Goal: Task Accomplishment & Management: Use online tool/utility

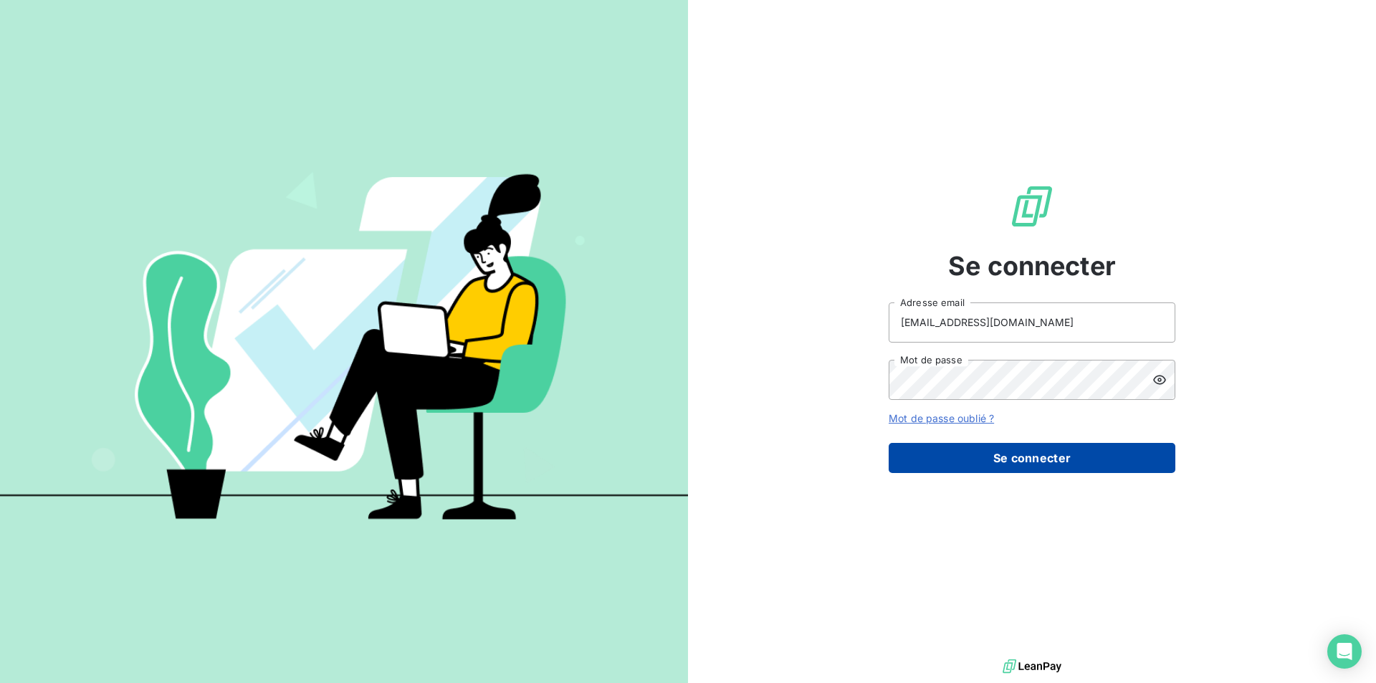
click at [1053, 448] on button "Se connecter" at bounding box center [1031, 458] width 287 height 30
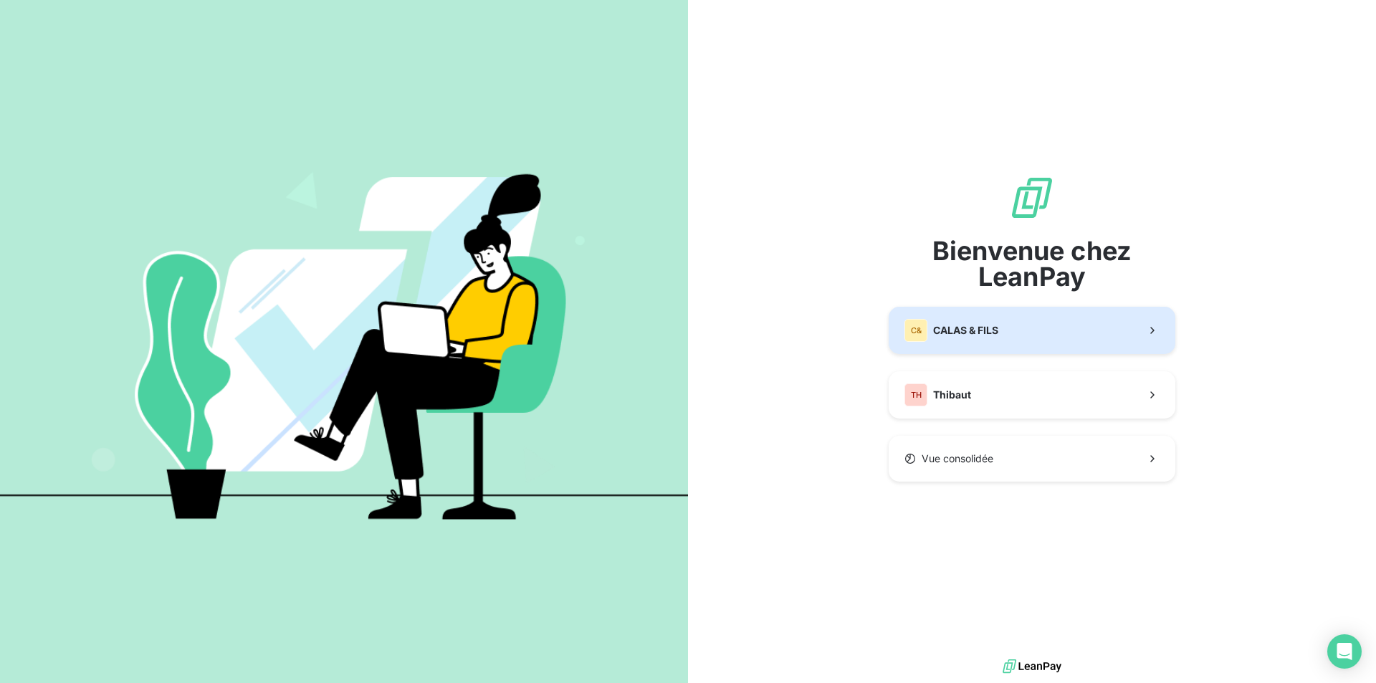
click at [1008, 333] on button "C& CALAS & FILS" at bounding box center [1031, 330] width 287 height 47
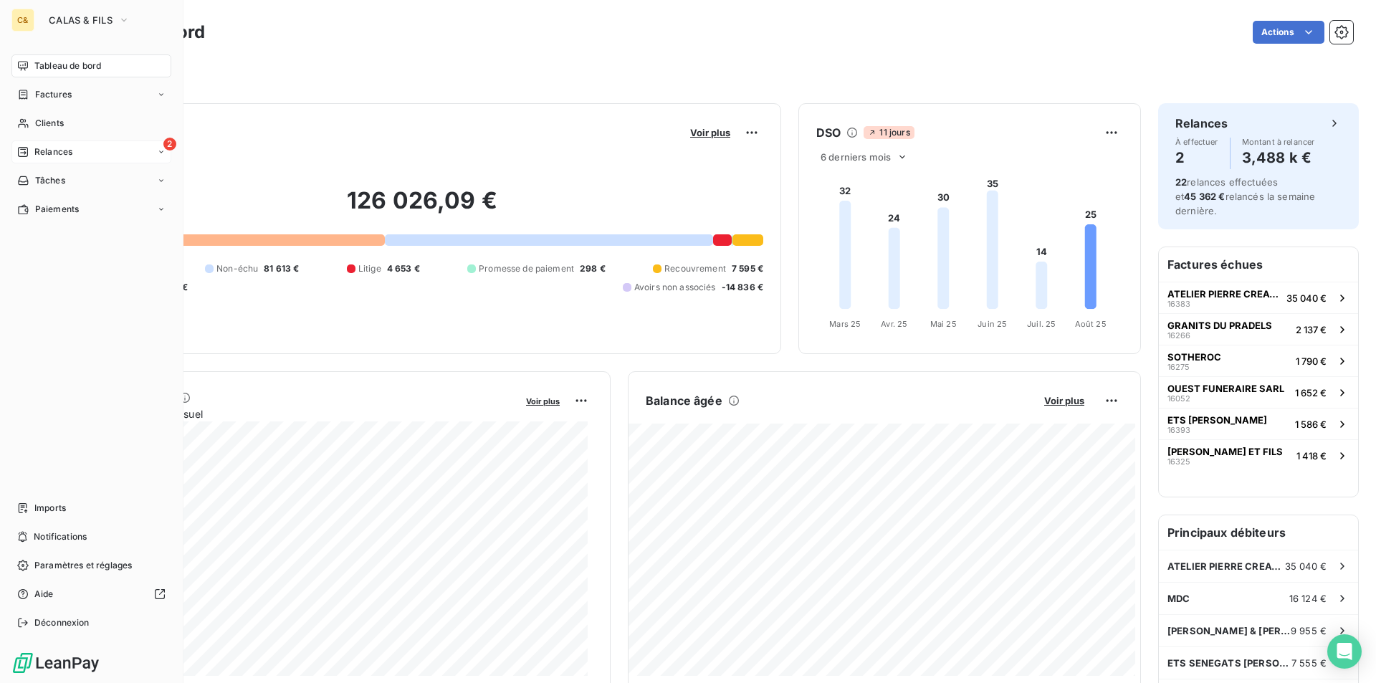
click at [47, 147] on span "Relances" at bounding box center [53, 151] width 38 height 13
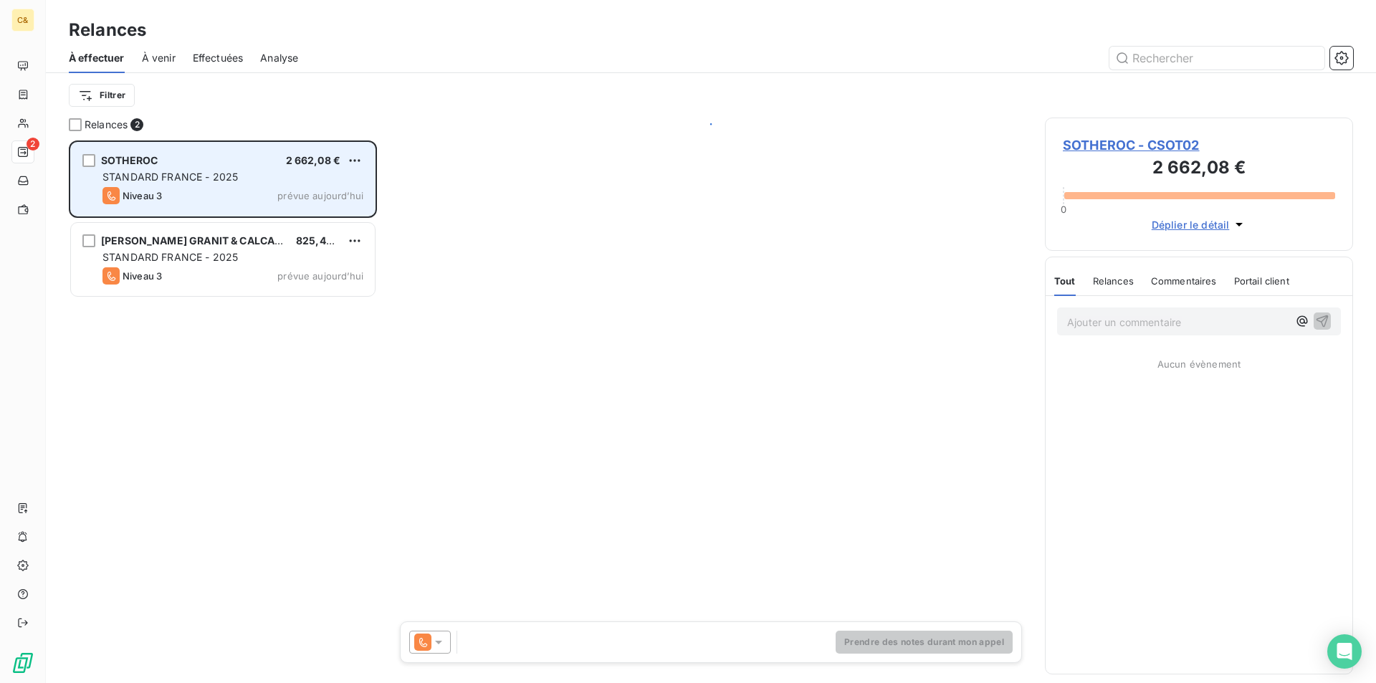
scroll to position [532, 297]
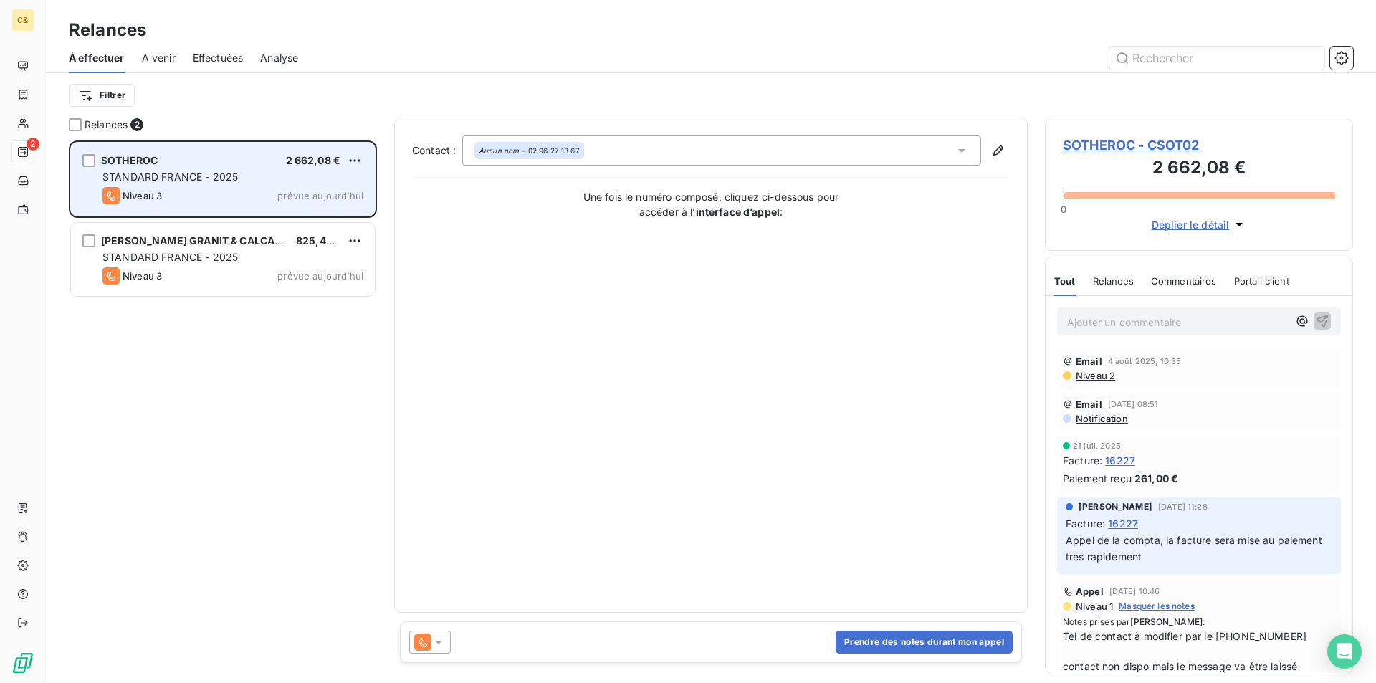
click at [210, 168] on div "SOTHEROC 2 662,08 € STANDARD FRANCE - 2025 Niveau 3 prévue [DATE]" at bounding box center [223, 179] width 304 height 73
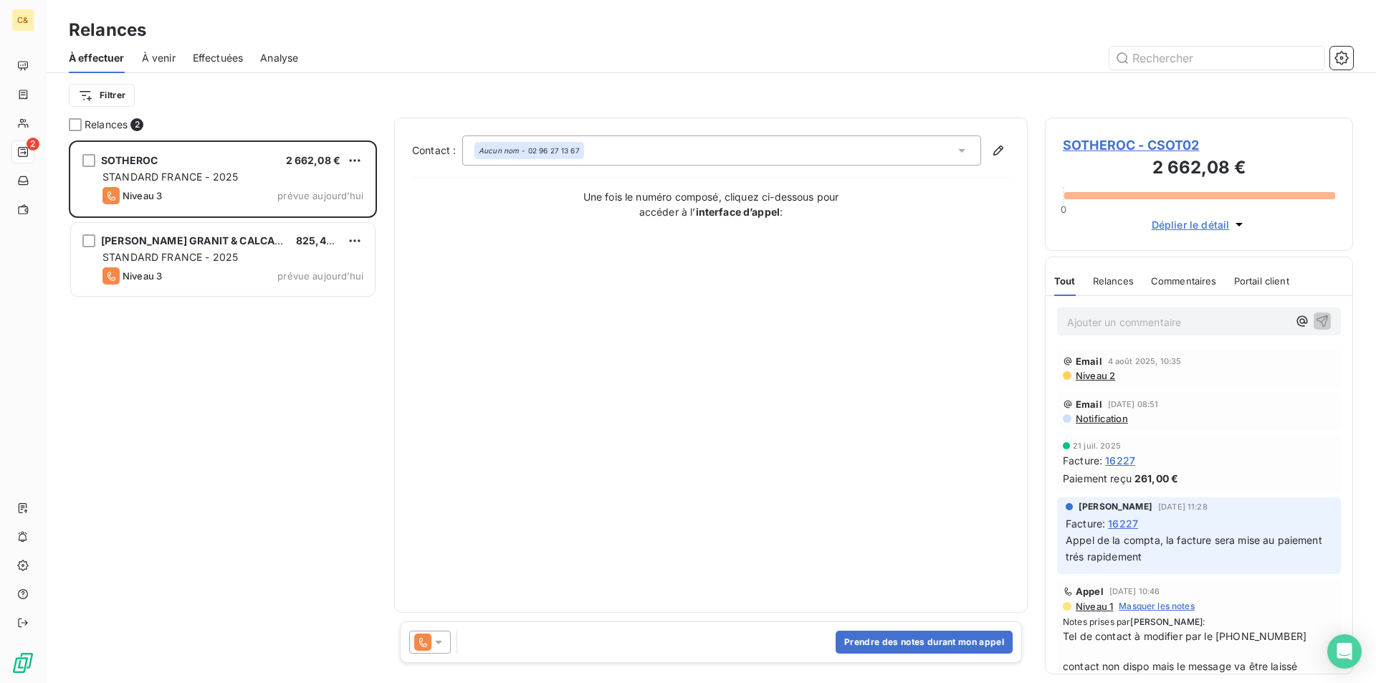
click at [1151, 140] on span "SOTHEROC - CSOT02" at bounding box center [1198, 144] width 272 height 19
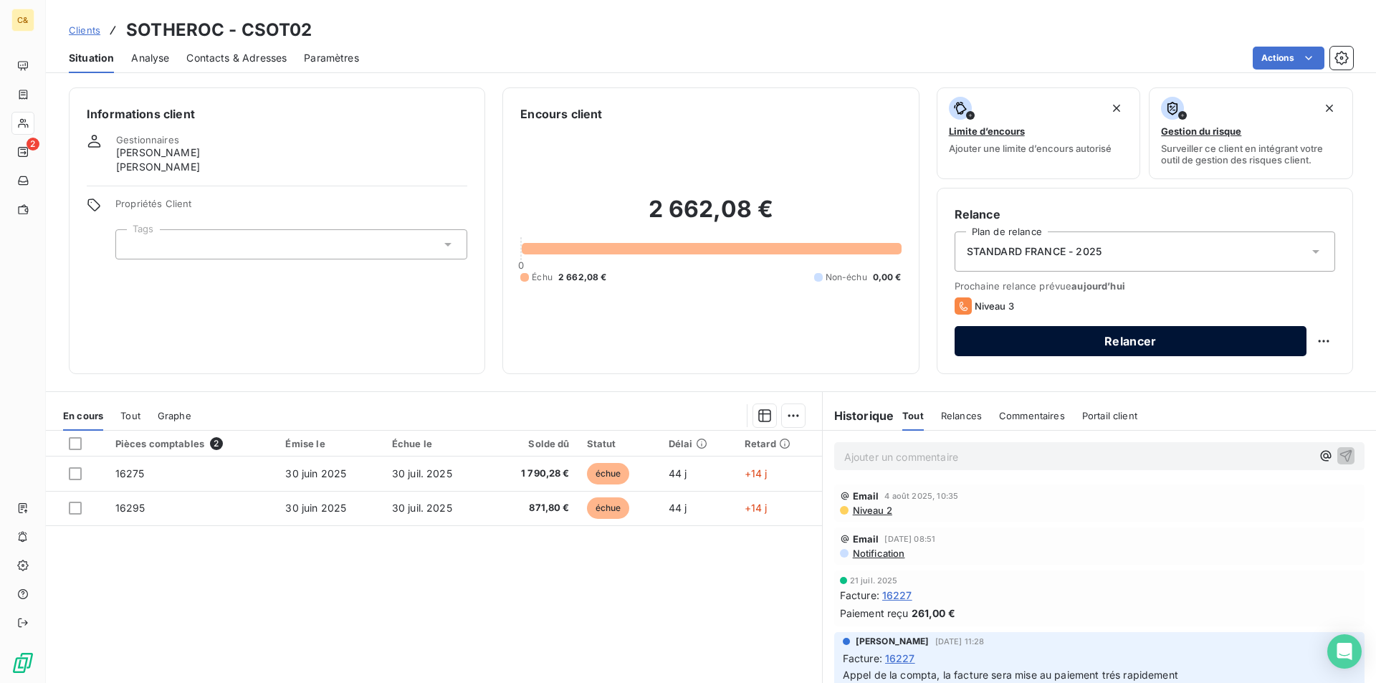
click at [1021, 337] on button "Relancer" at bounding box center [1130, 341] width 352 height 30
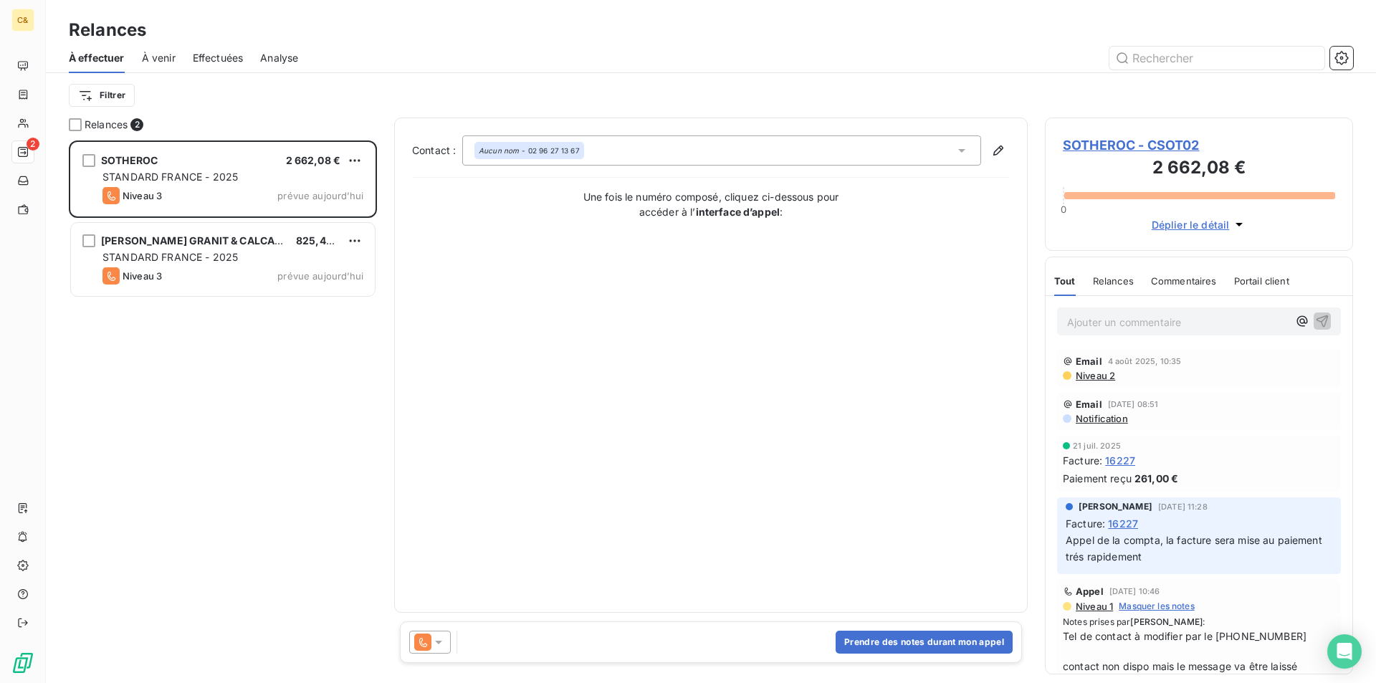
scroll to position [532, 297]
click at [436, 643] on icon at bounding box center [438, 642] width 14 height 14
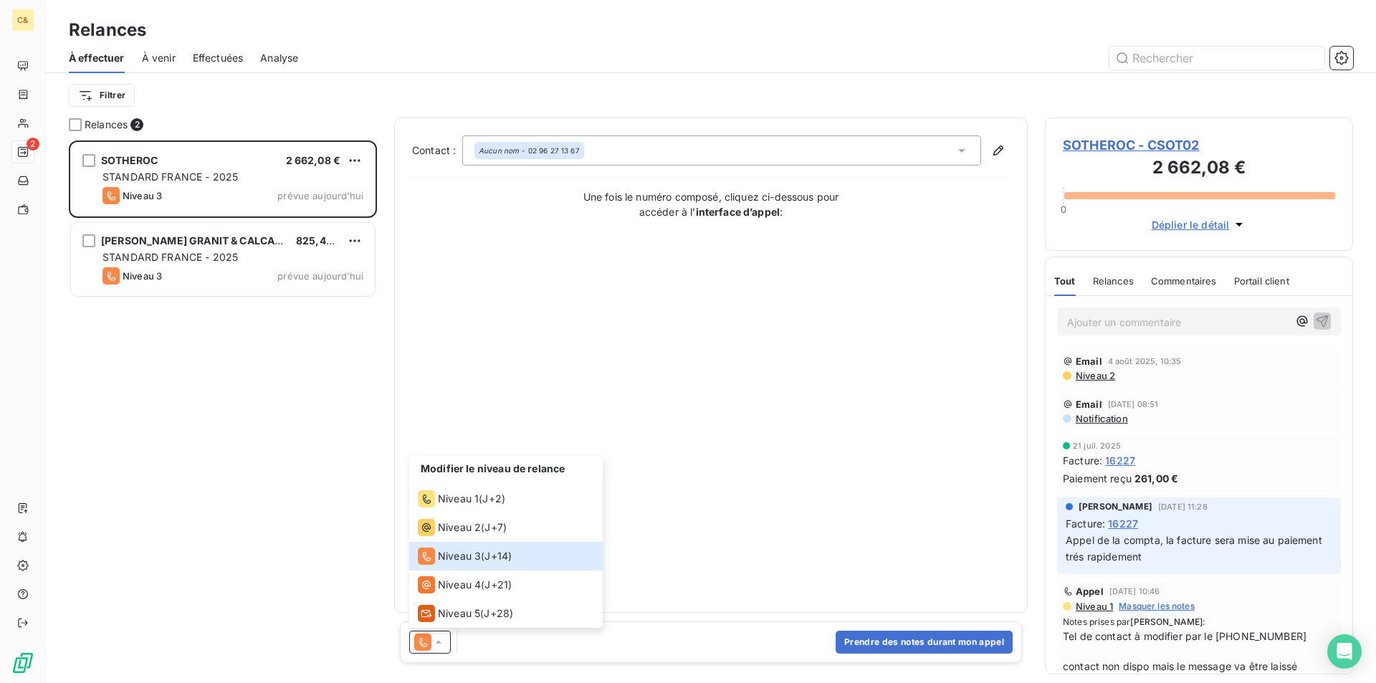
click at [1108, 140] on span "SOTHEROC - CSOT02" at bounding box center [1198, 144] width 272 height 19
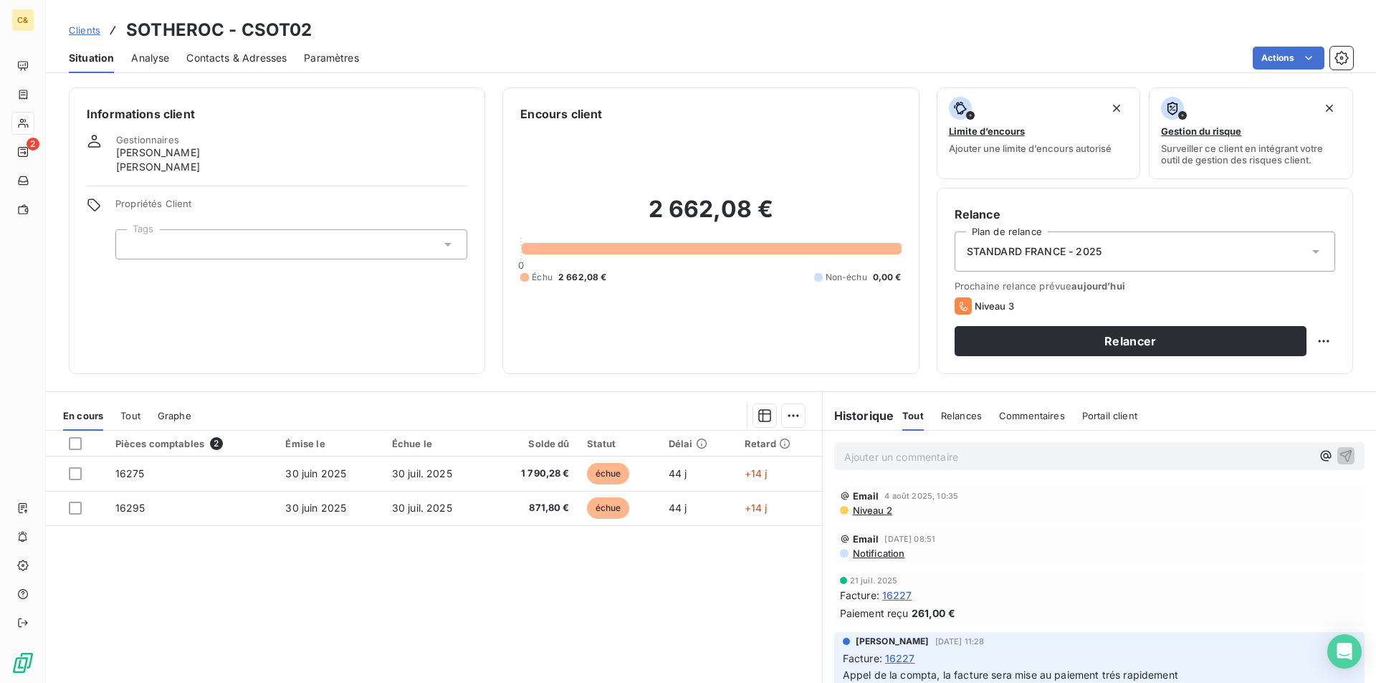
click at [270, 55] on span "Contacts & Adresses" at bounding box center [236, 58] width 100 height 14
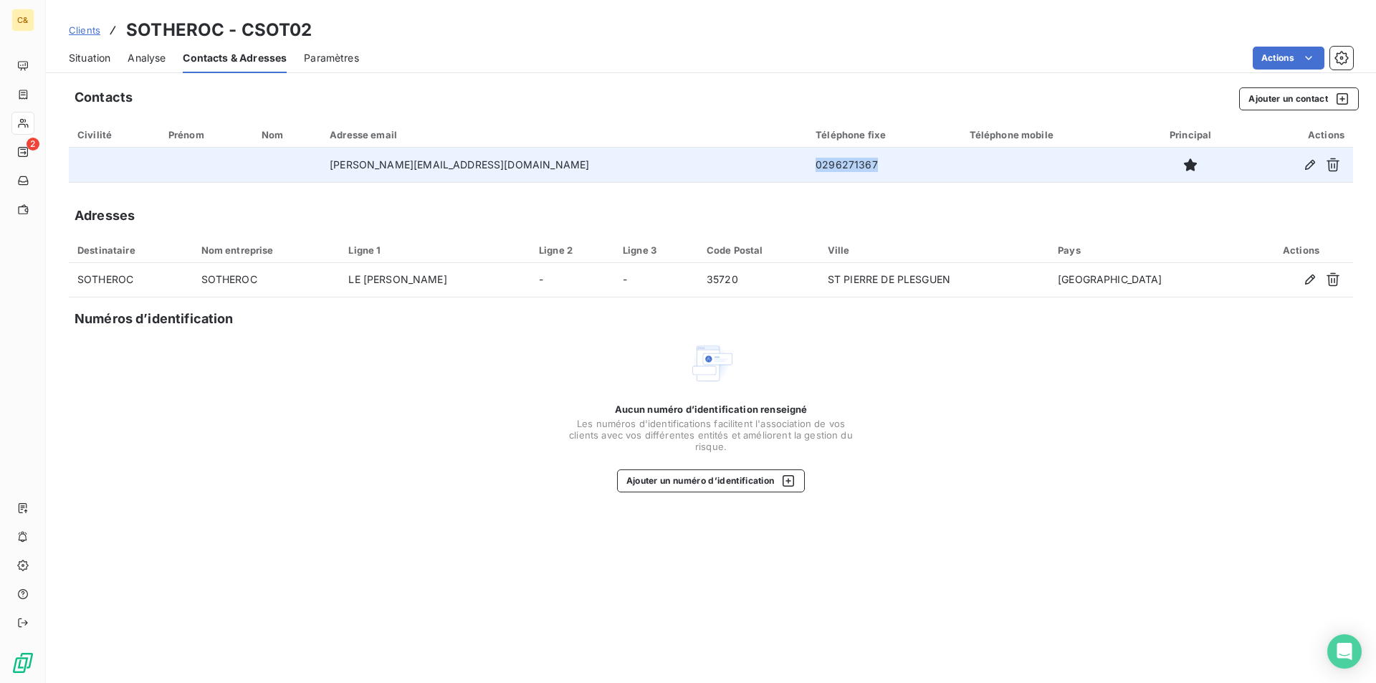
drag, startPoint x: 754, startPoint y: 165, endPoint x: 691, endPoint y: 166, distance: 63.1
click at [807, 166] on td "0296271367" at bounding box center [883, 165] width 153 height 34
copy td "0296271367"
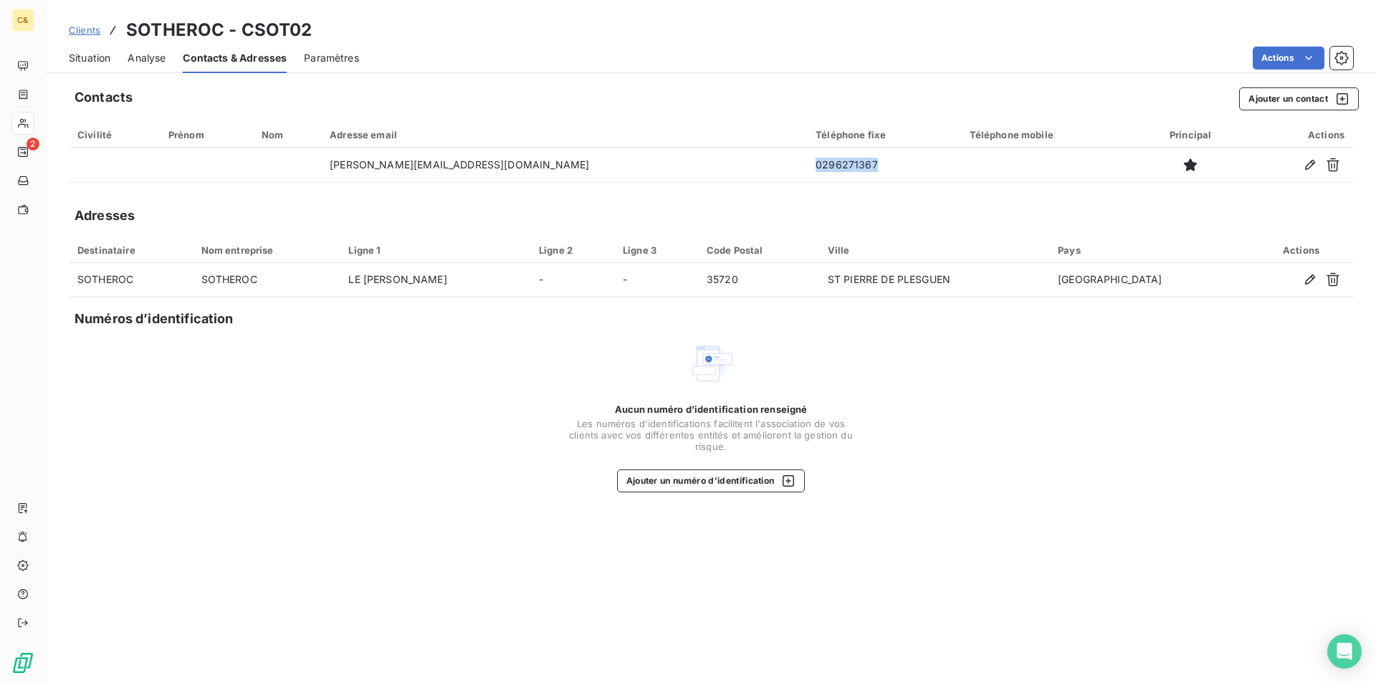
click at [85, 60] on span "Situation" at bounding box center [90, 58] width 42 height 14
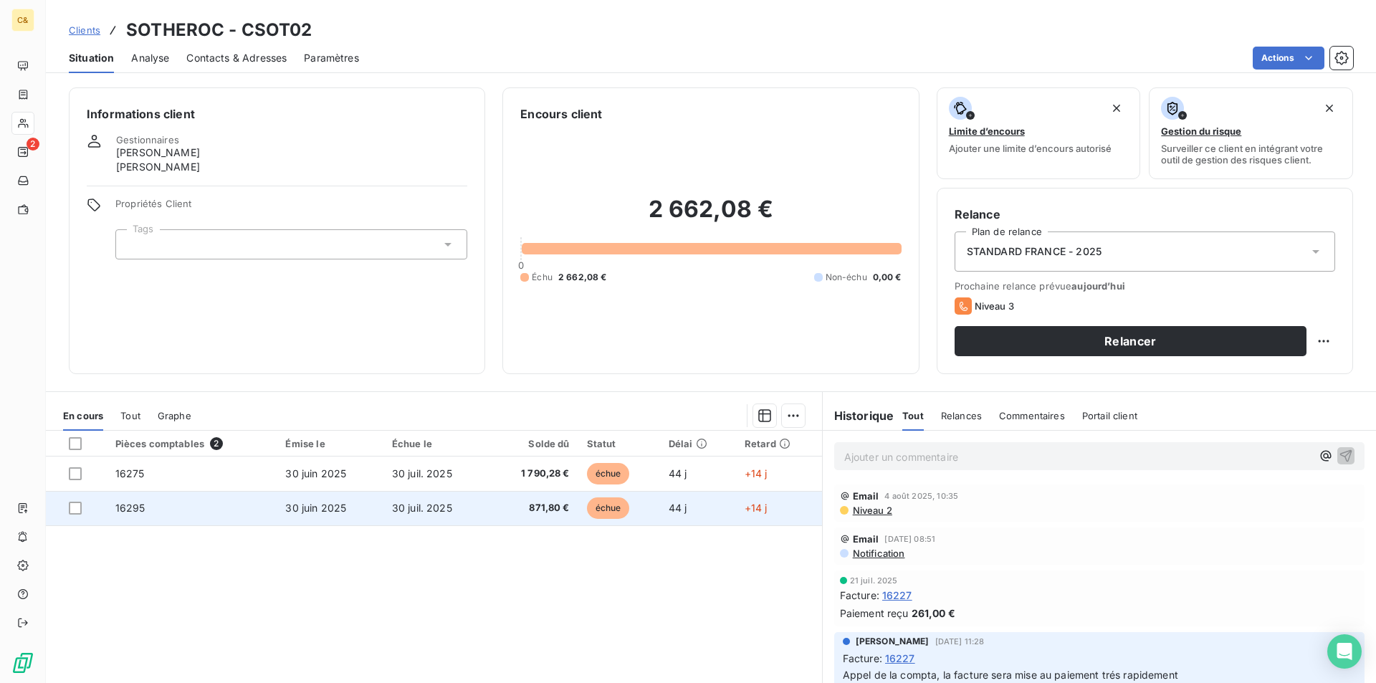
click at [489, 514] on td "871,80 €" at bounding box center [534, 508] width 90 height 34
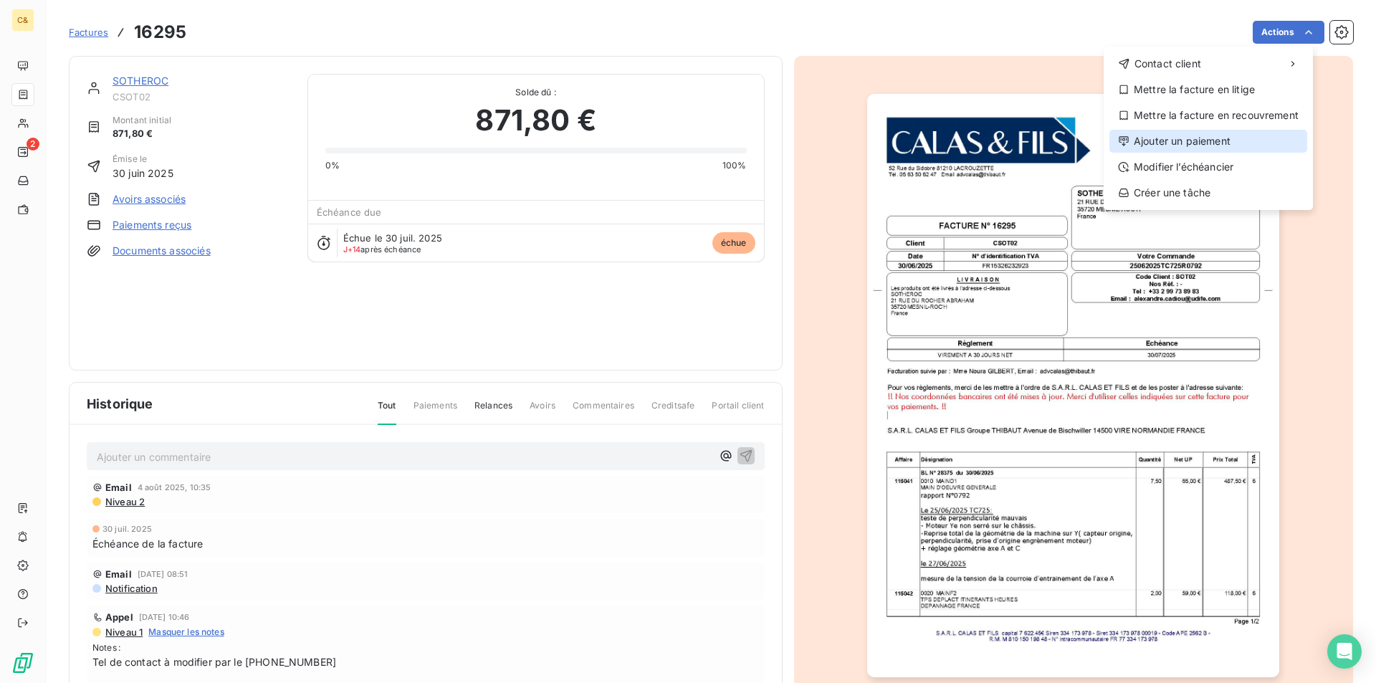
click at [1216, 138] on div "Ajouter un paiement" at bounding box center [1208, 141] width 198 height 23
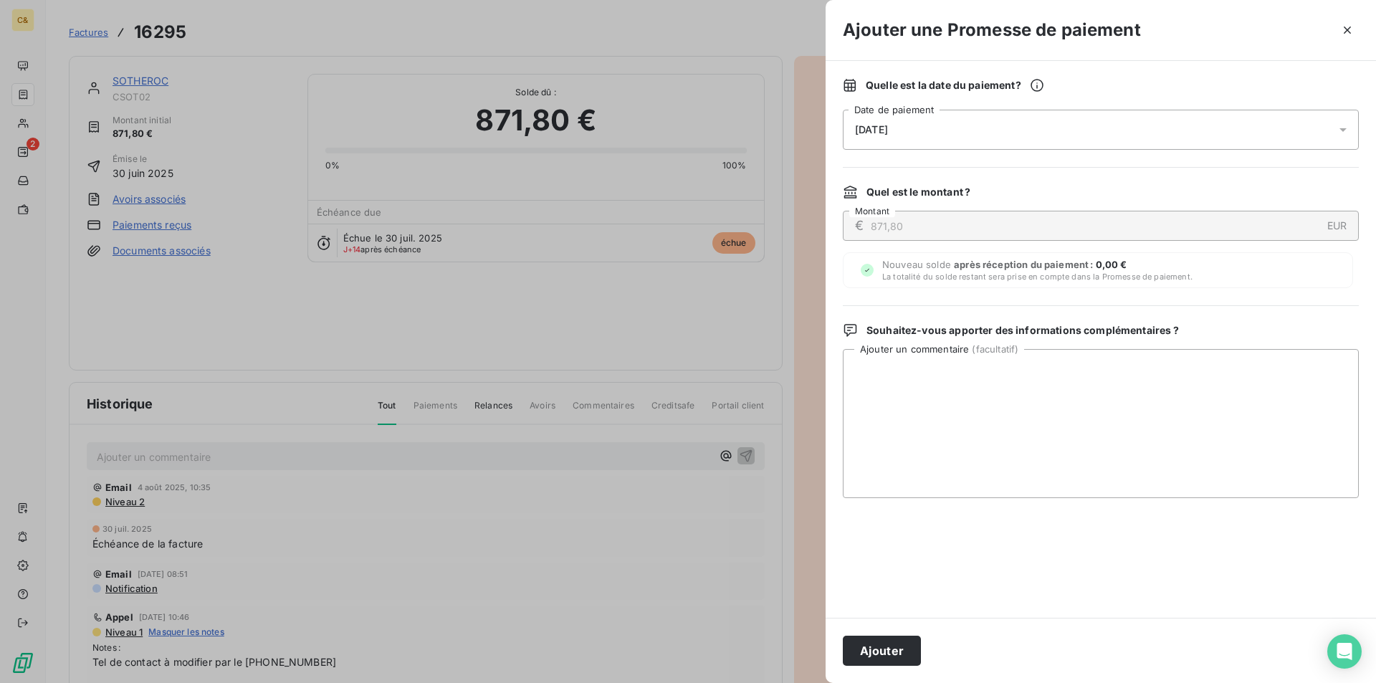
click at [921, 133] on div "[DATE]" at bounding box center [1100, 130] width 516 height 40
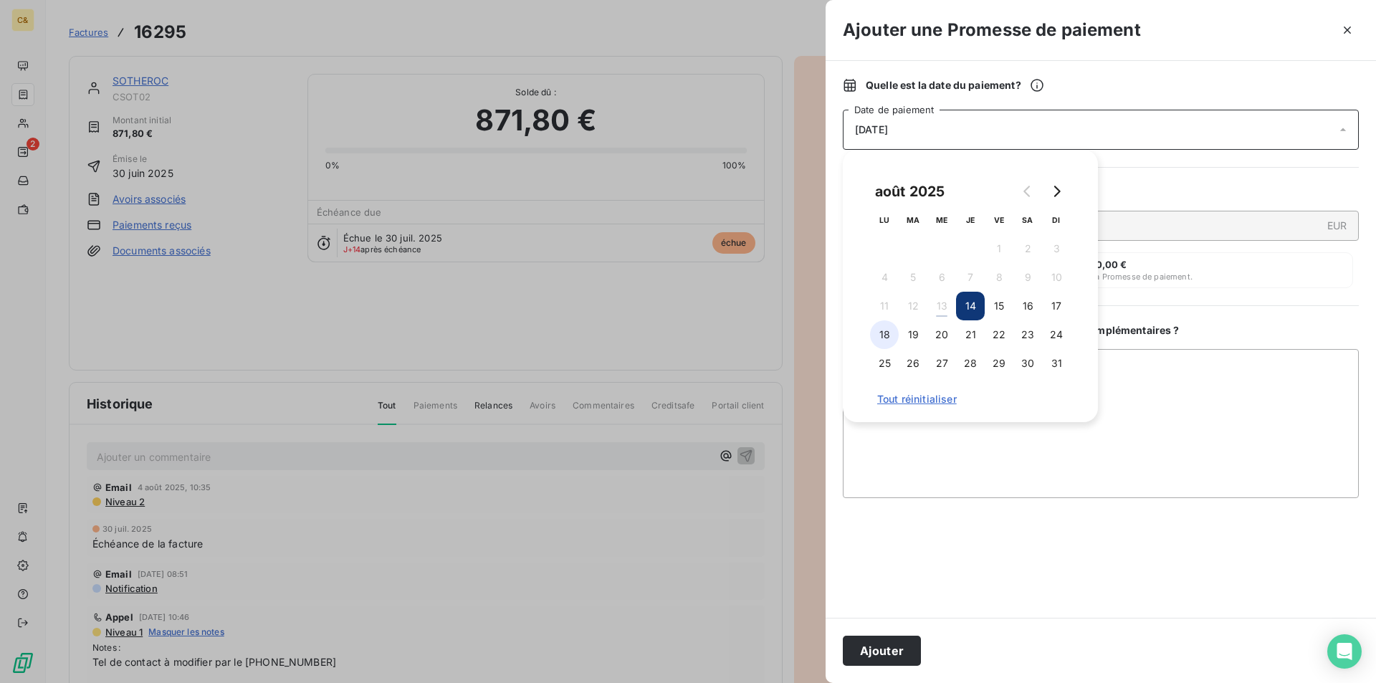
click at [884, 332] on button "18" at bounding box center [884, 334] width 29 height 29
click at [936, 469] on textarea "Ajouter un commentaire ( facultatif )" at bounding box center [1100, 423] width 516 height 149
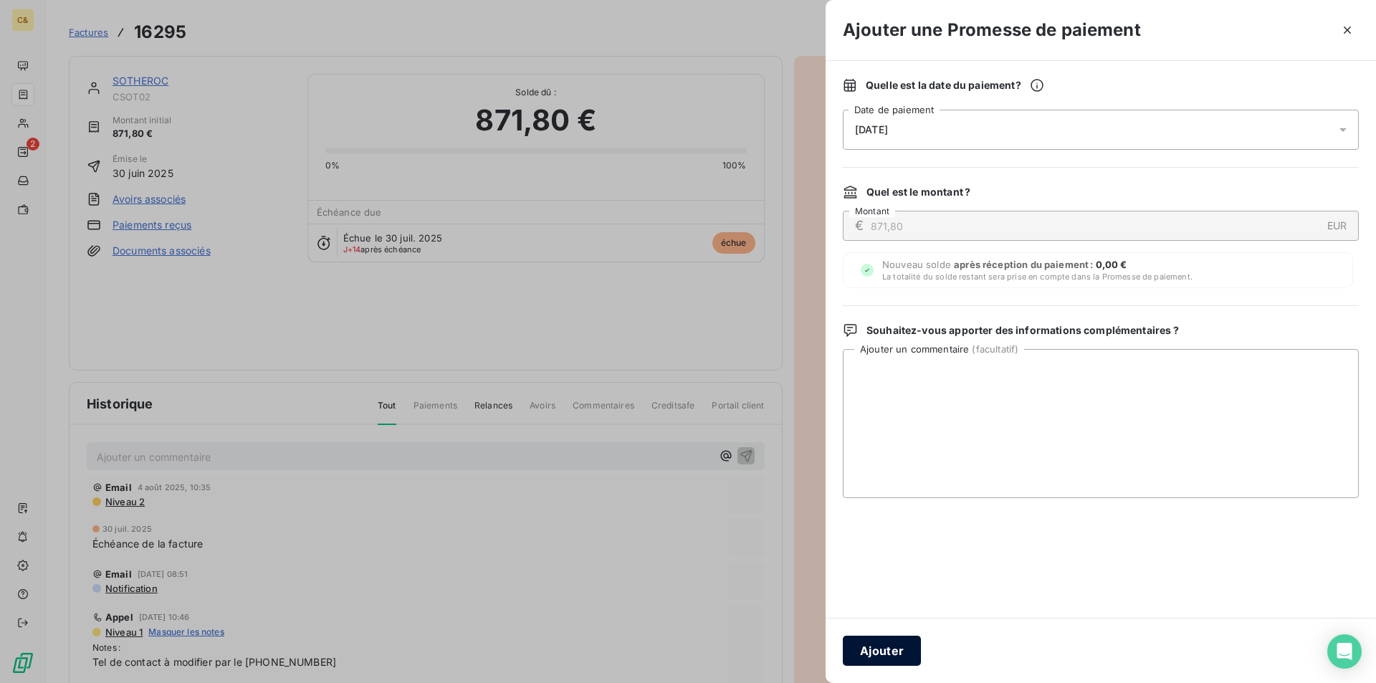
click at [868, 654] on button "Ajouter" at bounding box center [881, 650] width 78 height 30
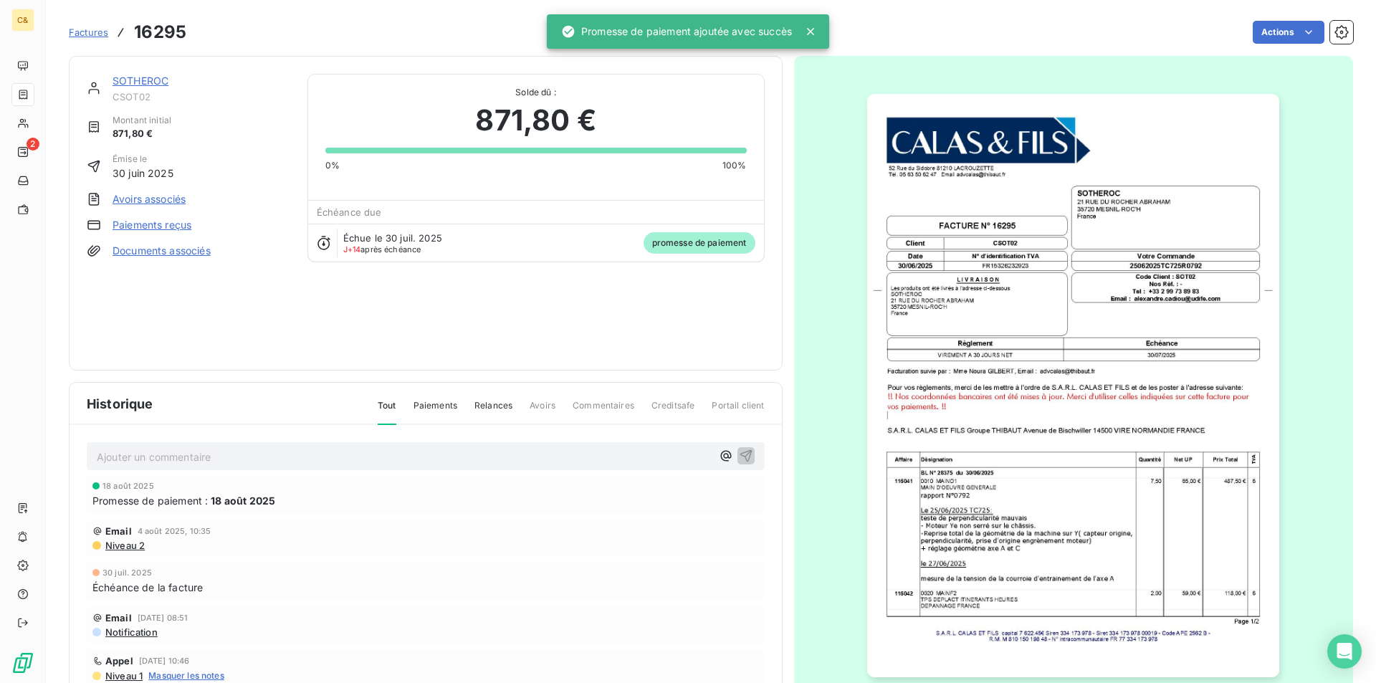
click at [121, 80] on link "SOTHEROC" at bounding box center [140, 81] width 56 height 12
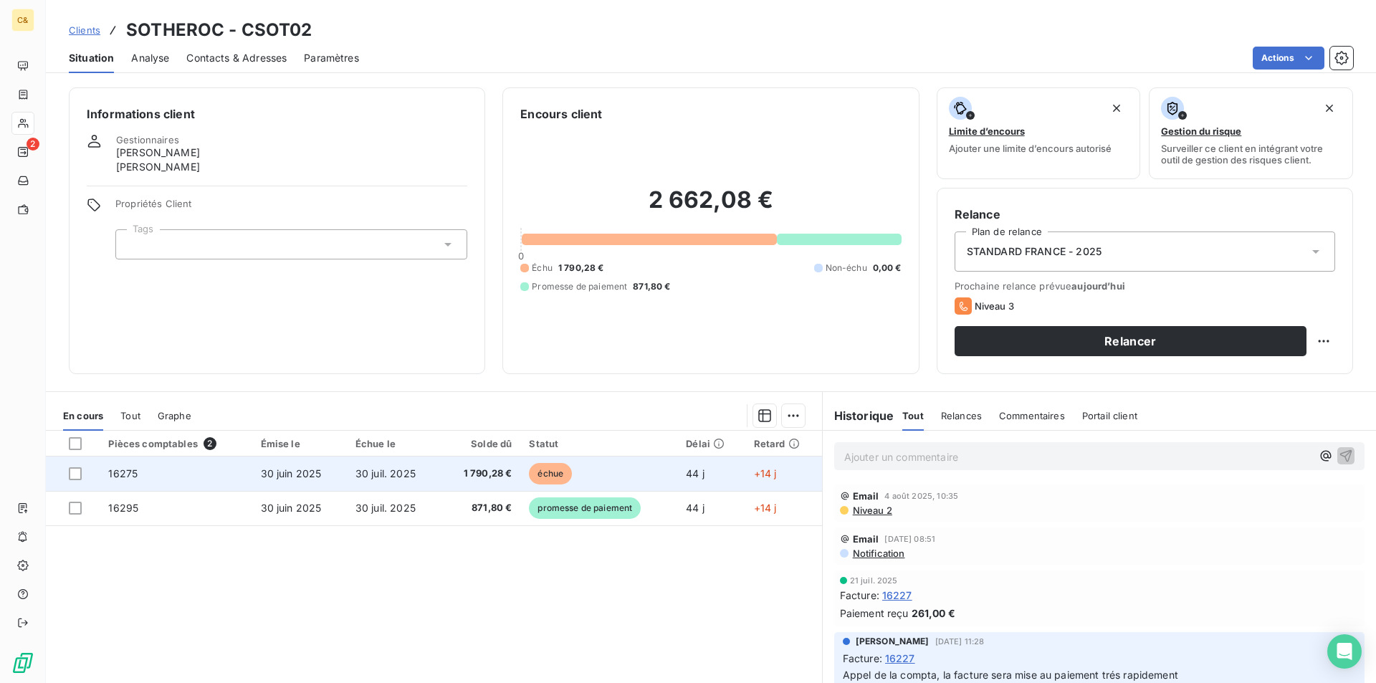
click at [457, 475] on span "1 790,28 €" at bounding box center [480, 473] width 62 height 14
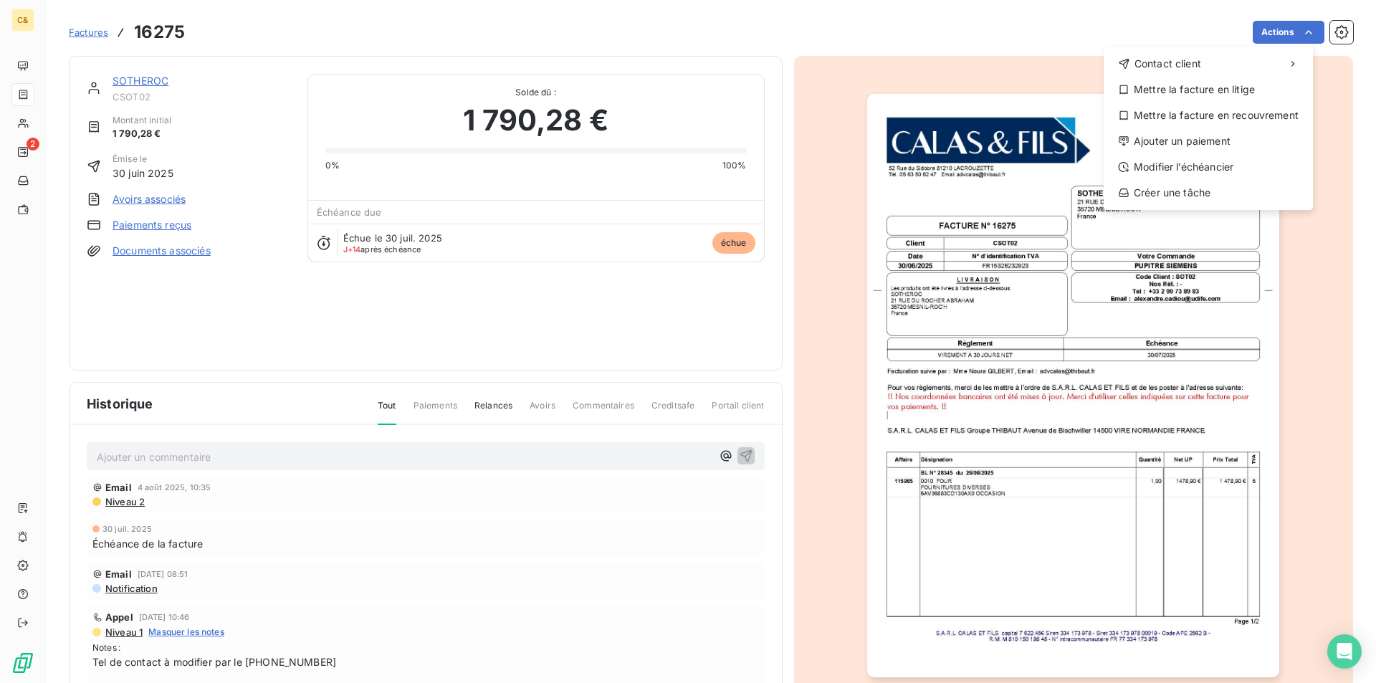
click at [580, 337] on html "C& 2 Factures 16275 Actions Contact client Mettre la facture en litige Mettre l…" at bounding box center [688, 341] width 1376 height 683
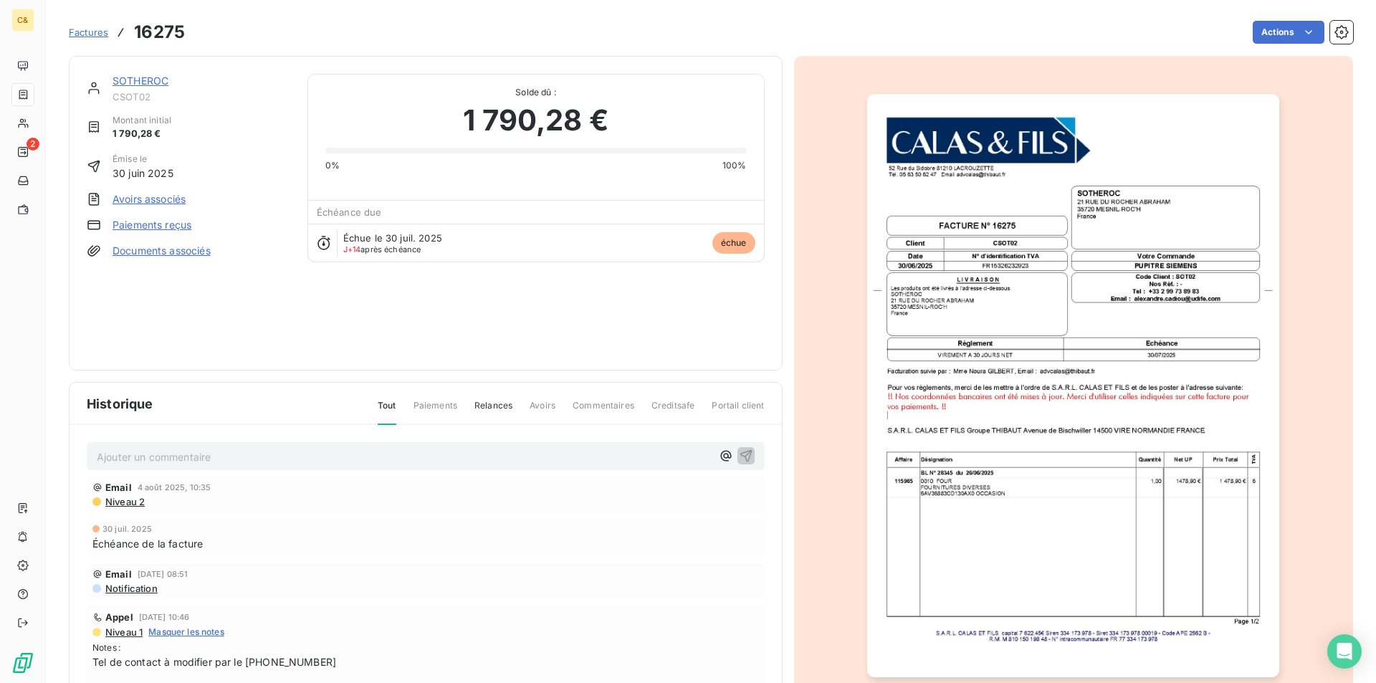
click at [137, 84] on link "SOTHEROC" at bounding box center [140, 81] width 56 height 12
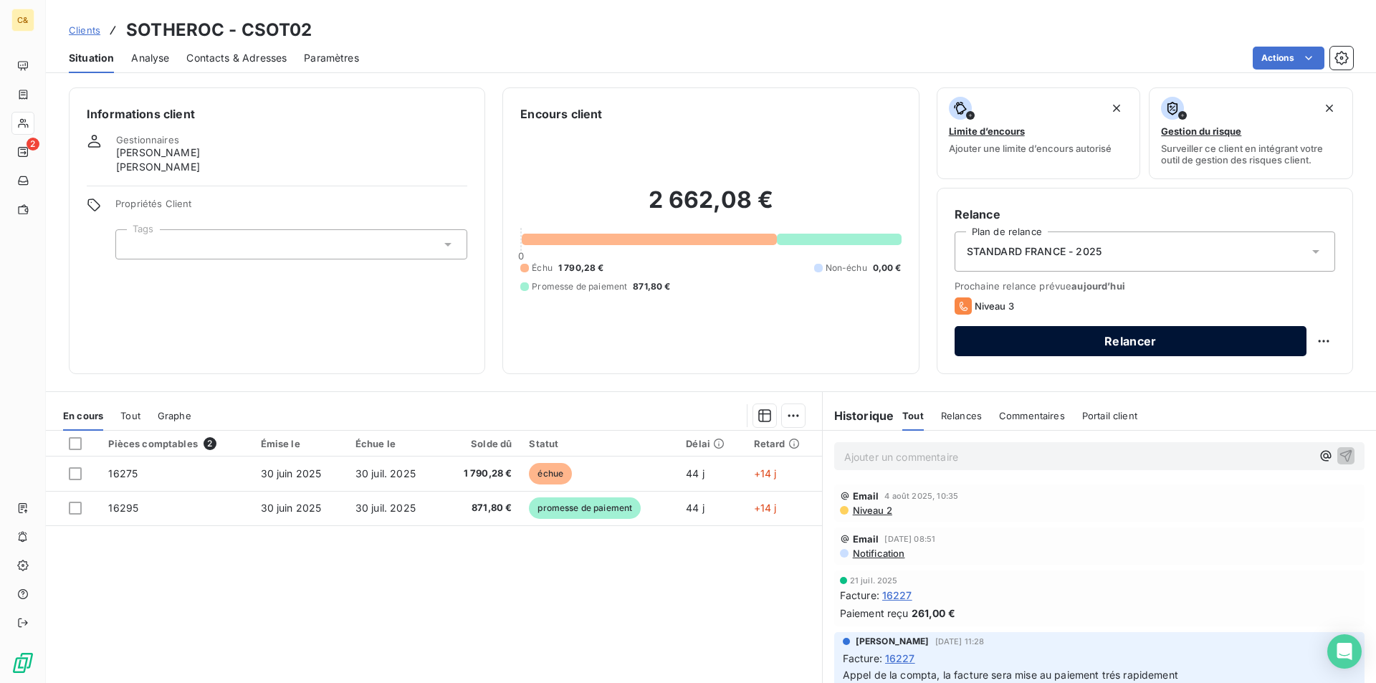
click at [1100, 344] on button "Relancer" at bounding box center [1130, 341] width 352 height 30
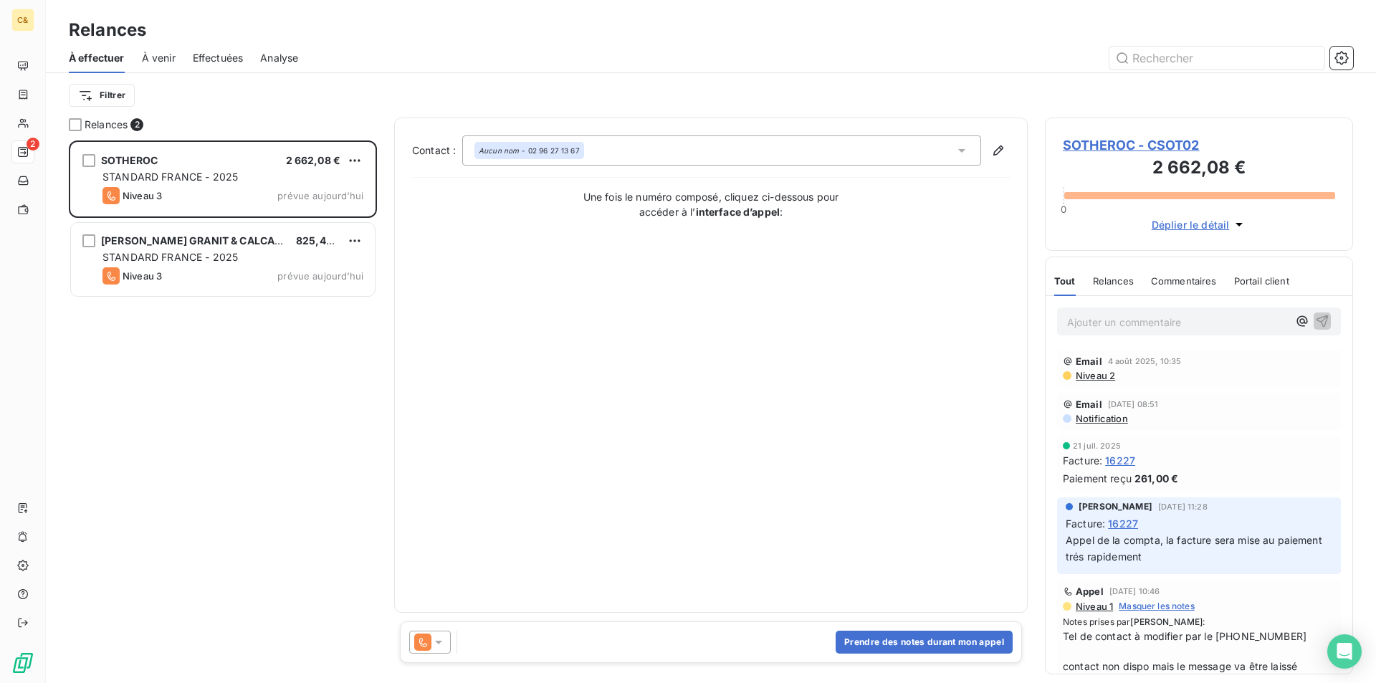
scroll to position [532, 297]
click at [964, 644] on button "Prendre des notes durant mon appel" at bounding box center [923, 641] width 177 height 23
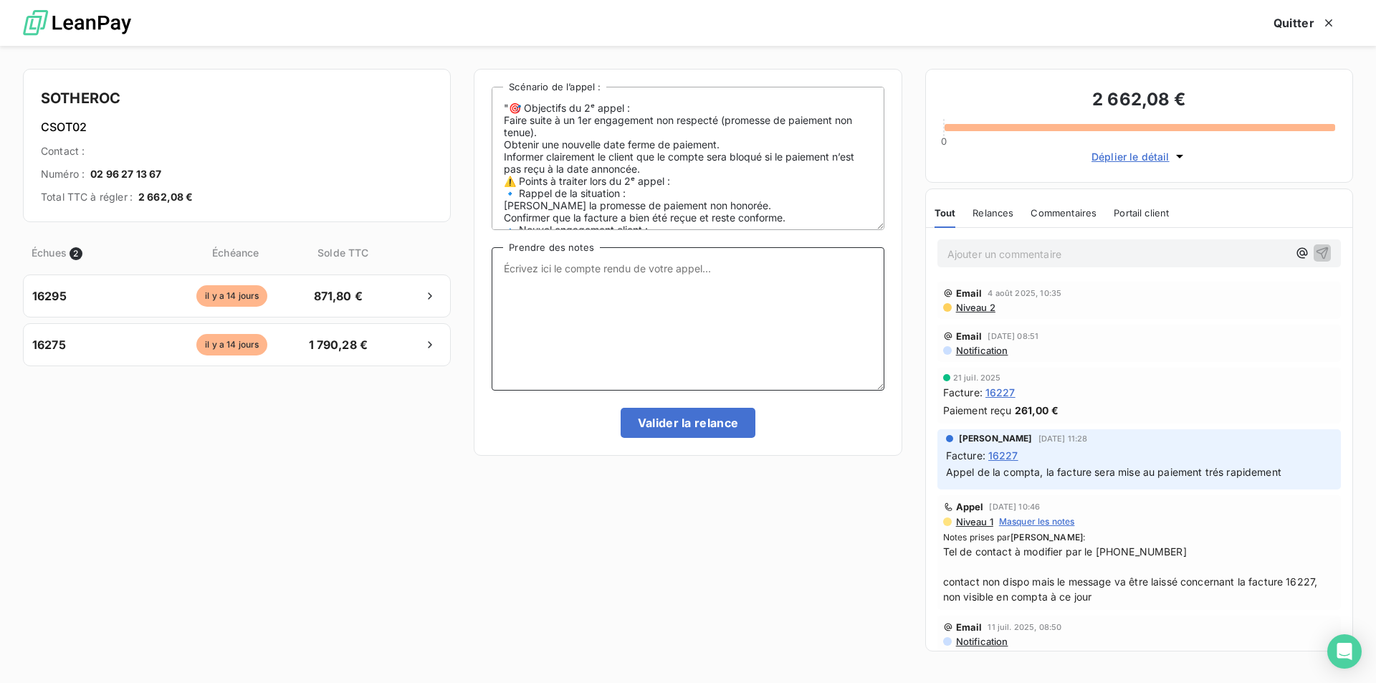
click at [562, 289] on textarea "Prendre des notes" at bounding box center [687, 318] width 392 height 143
type textarea "L"
click at [764, 272] on textarea "Promesse de paiement au plus tard le 14/08 avant que la personne en charge des …" at bounding box center [687, 318] width 392 height 143
click at [759, 281] on textarea "Promesse de paiement au plus tard le 14/08 avant que [PERSON_NAME], la personne…" at bounding box center [687, 318] width 392 height 143
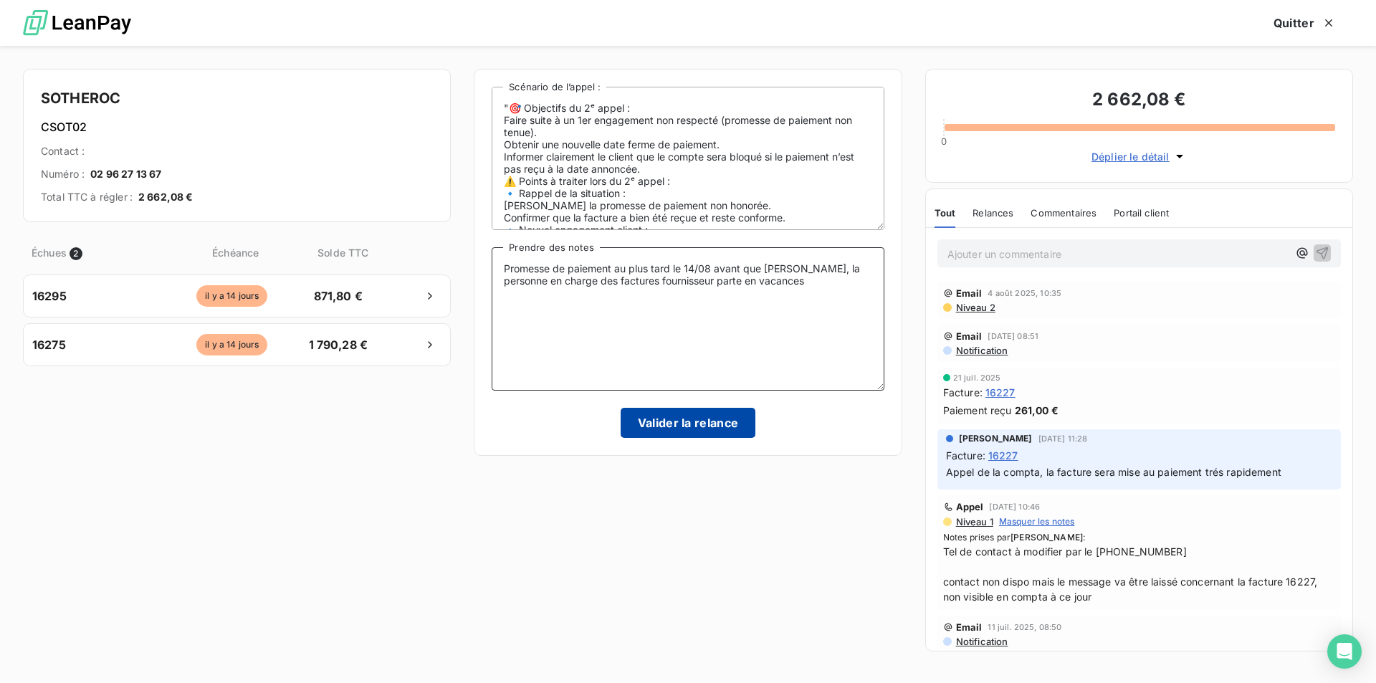
type textarea "Promesse de paiement au plus tard le 14/08 avant que [PERSON_NAME], la personne…"
click at [675, 421] on button "Valider la relance" at bounding box center [687, 423] width 135 height 30
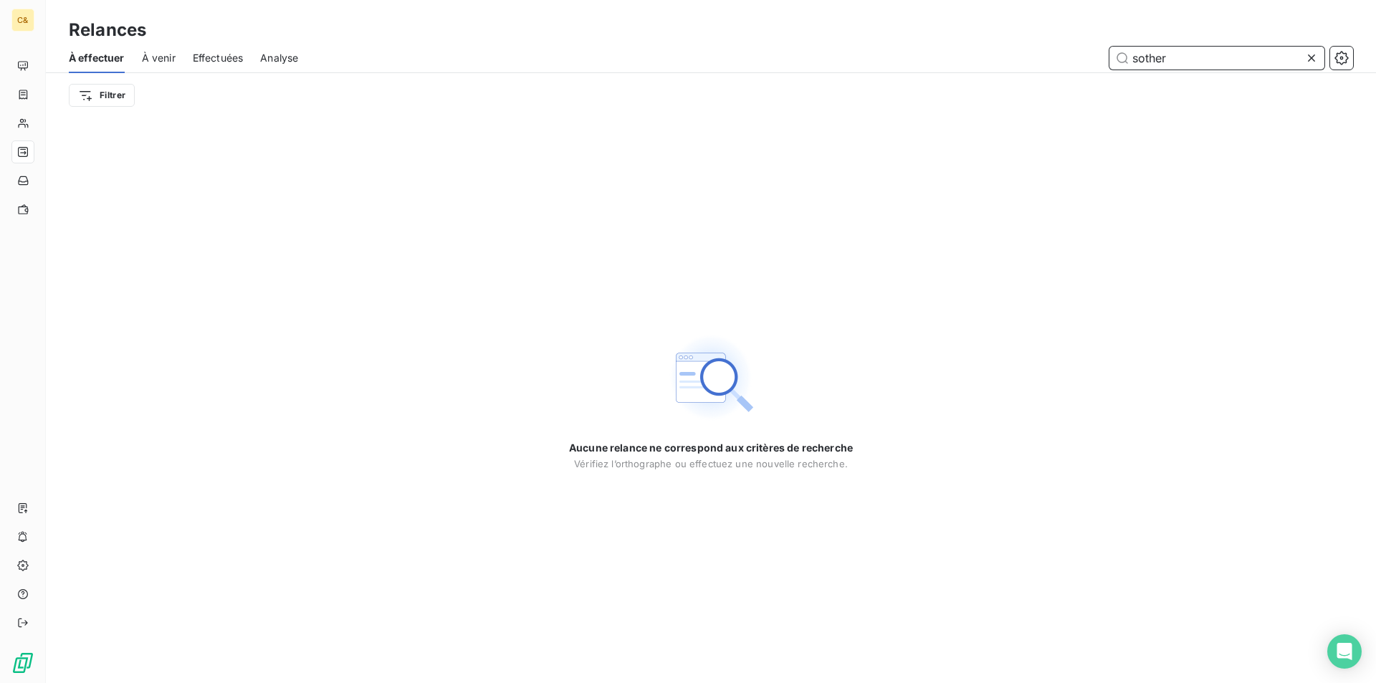
drag, startPoint x: 1172, startPoint y: 60, endPoint x: 1138, endPoint y: 60, distance: 33.7
click at [1138, 60] on input "sother" at bounding box center [1216, 58] width 215 height 23
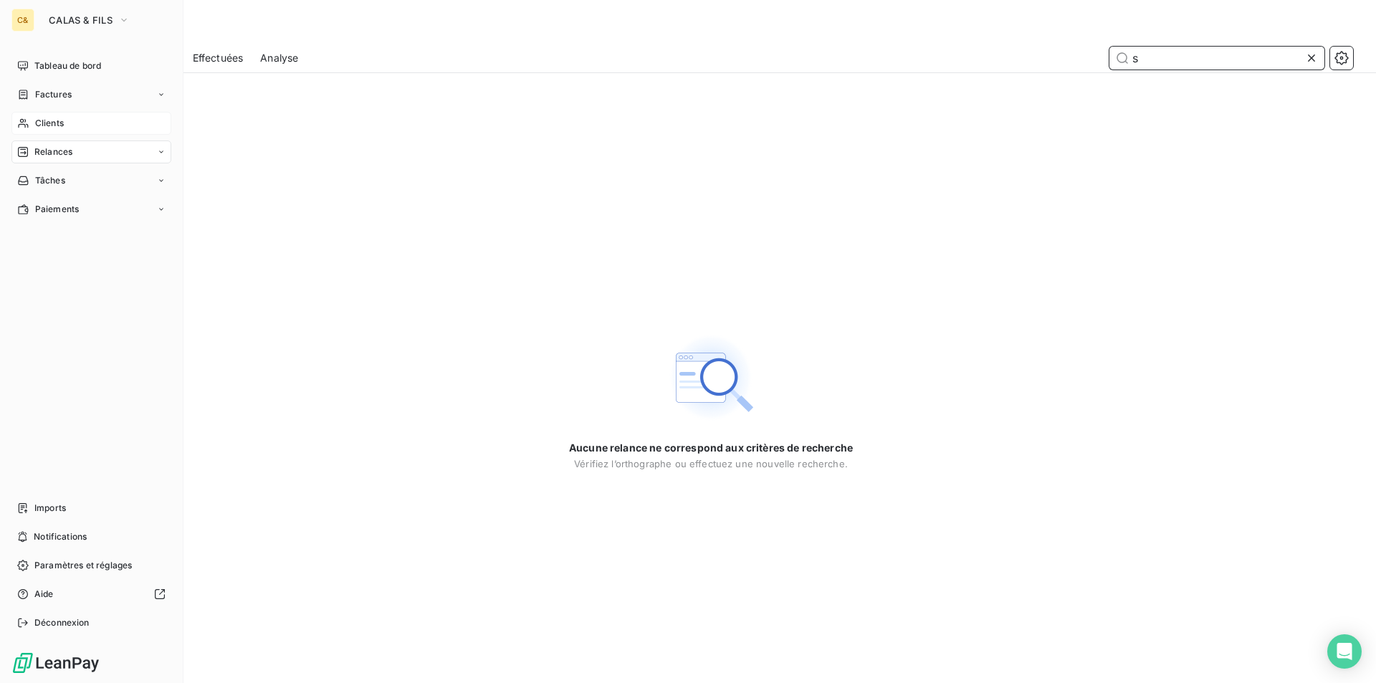
type input "s"
click at [51, 123] on span "Clients" at bounding box center [49, 123] width 29 height 13
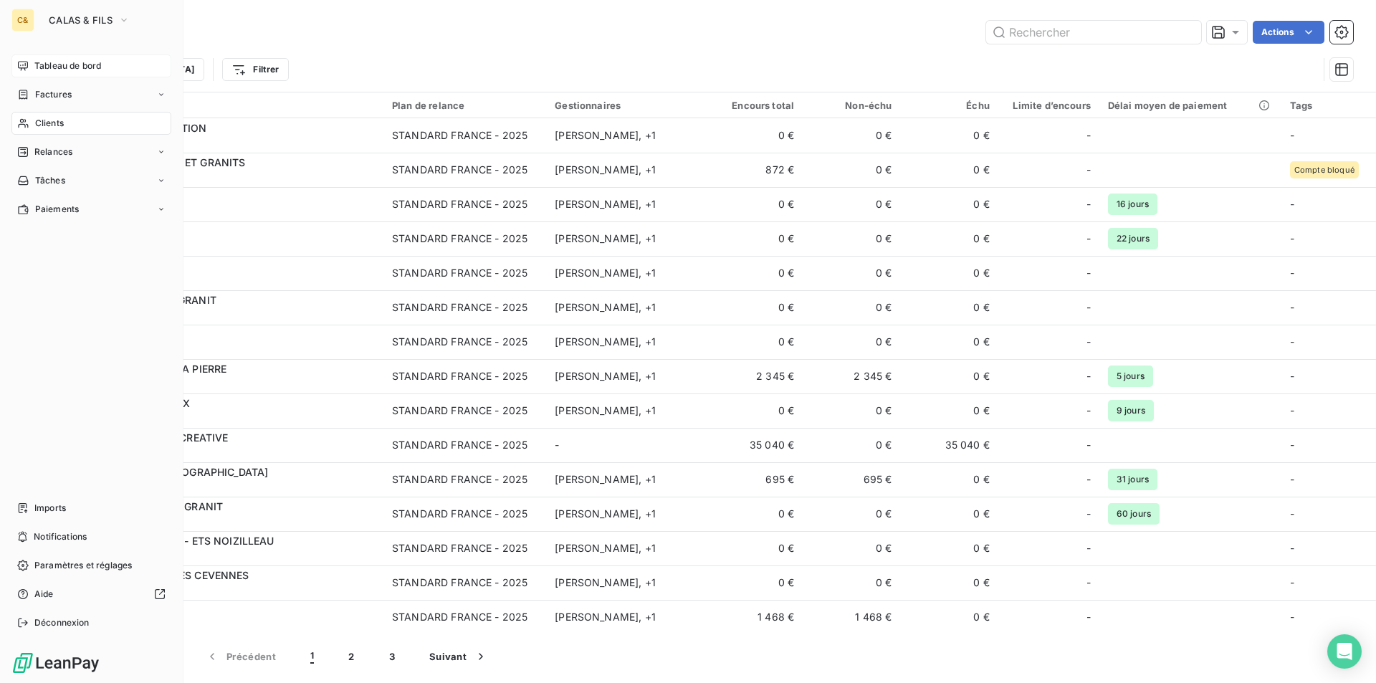
click at [59, 69] on span "Tableau de bord" at bounding box center [67, 65] width 67 height 13
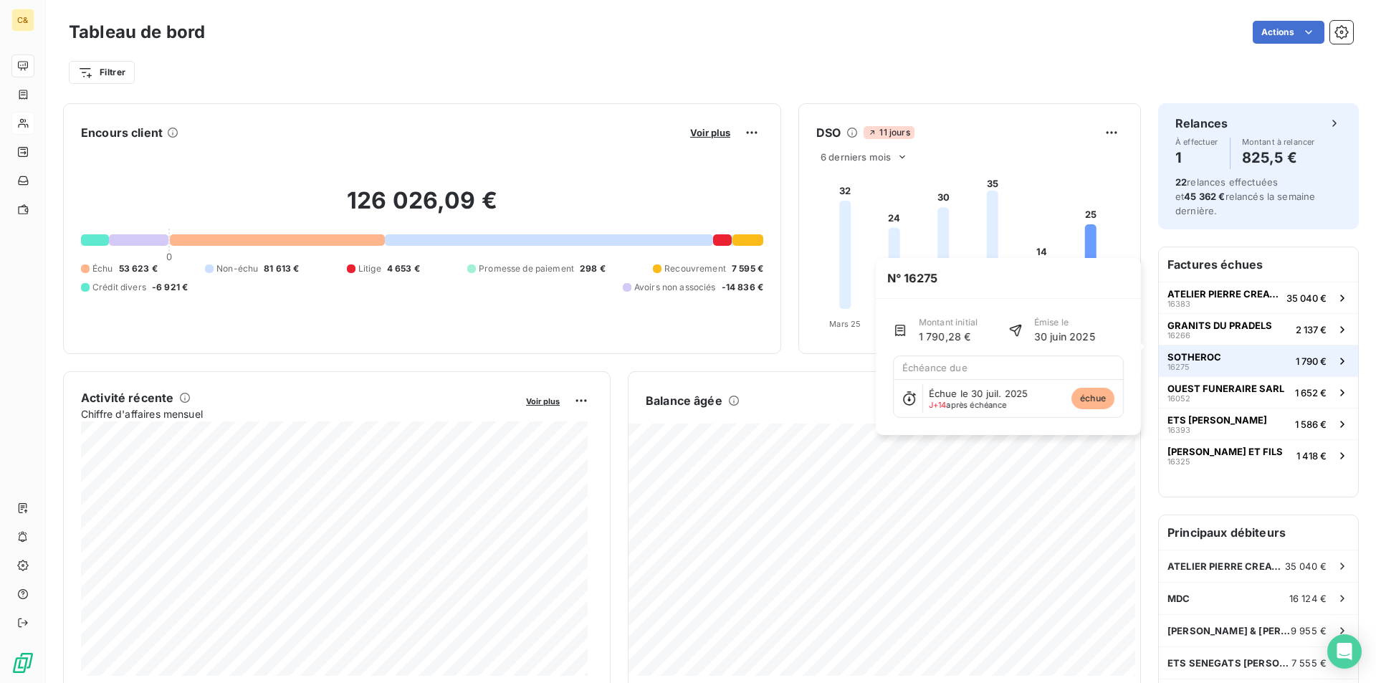
click at [1224, 345] on button "SOTHEROC 16275 1 790 €" at bounding box center [1257, 361] width 199 height 32
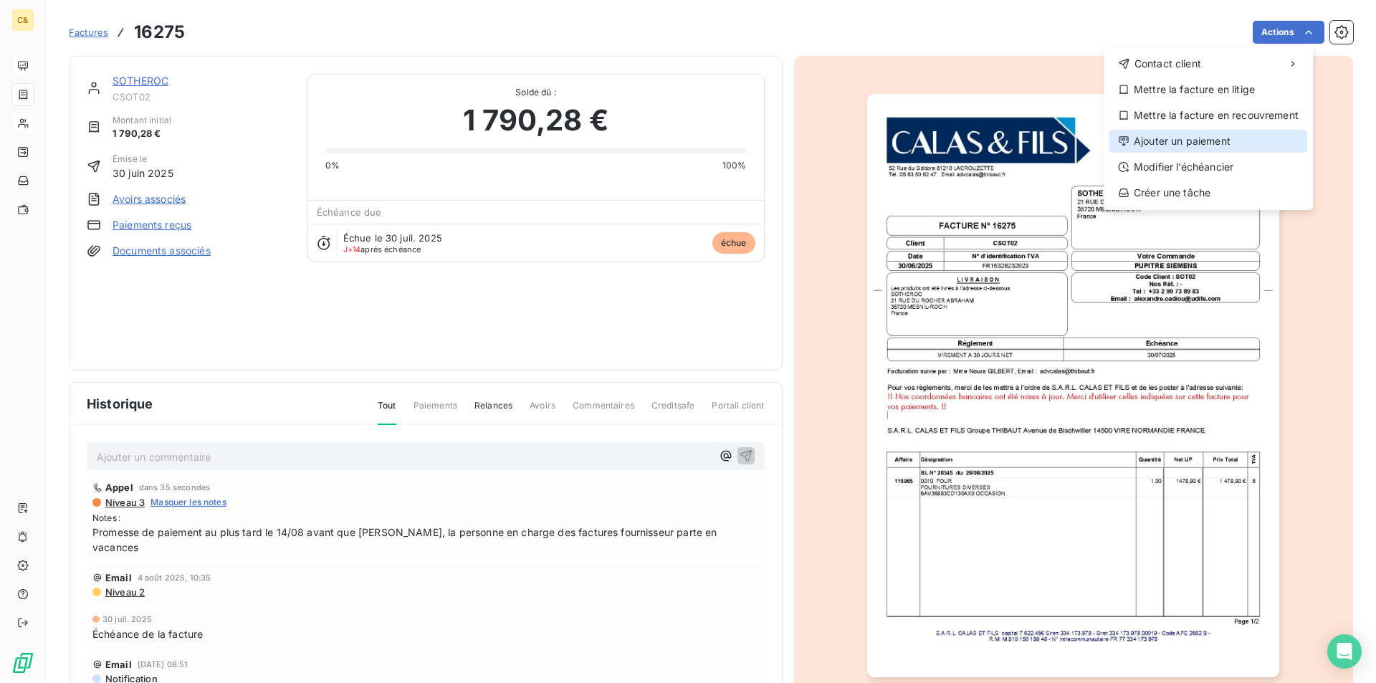
click at [1176, 145] on div "Ajouter un paiement" at bounding box center [1208, 141] width 198 height 23
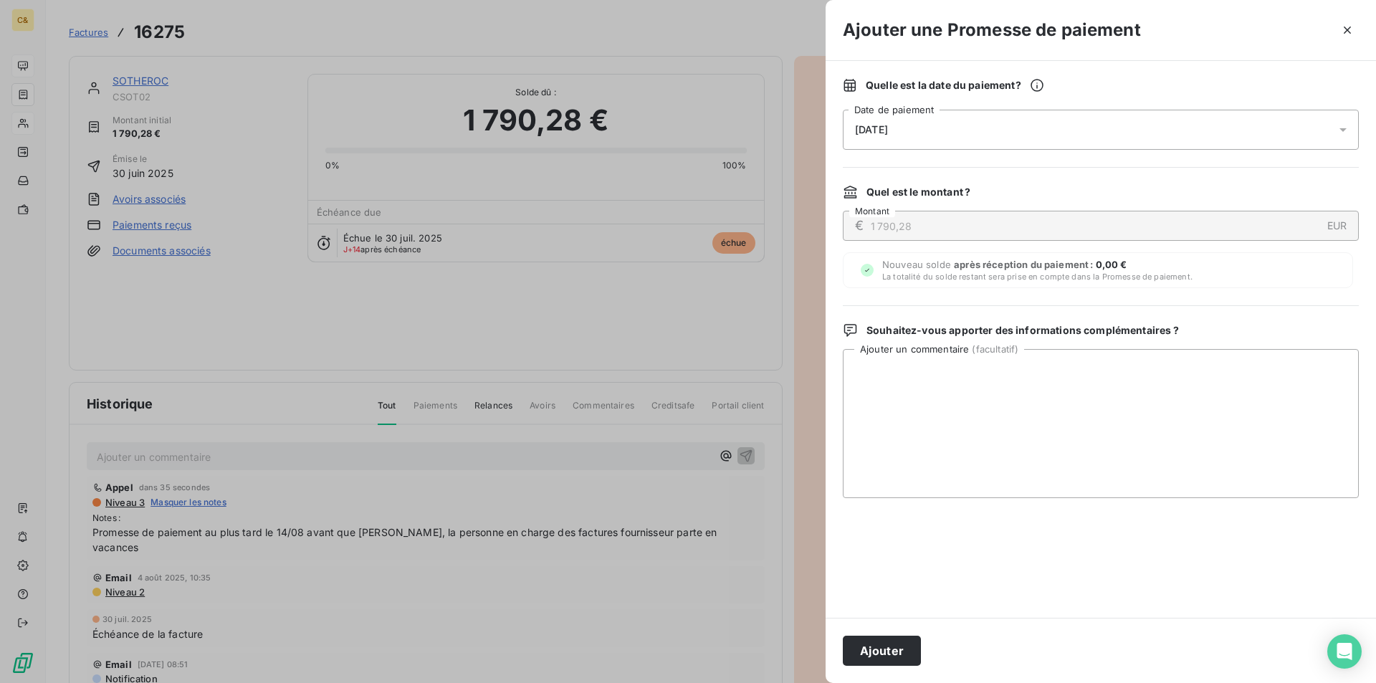
click at [870, 135] on span "[DATE]" at bounding box center [871, 129] width 33 height 11
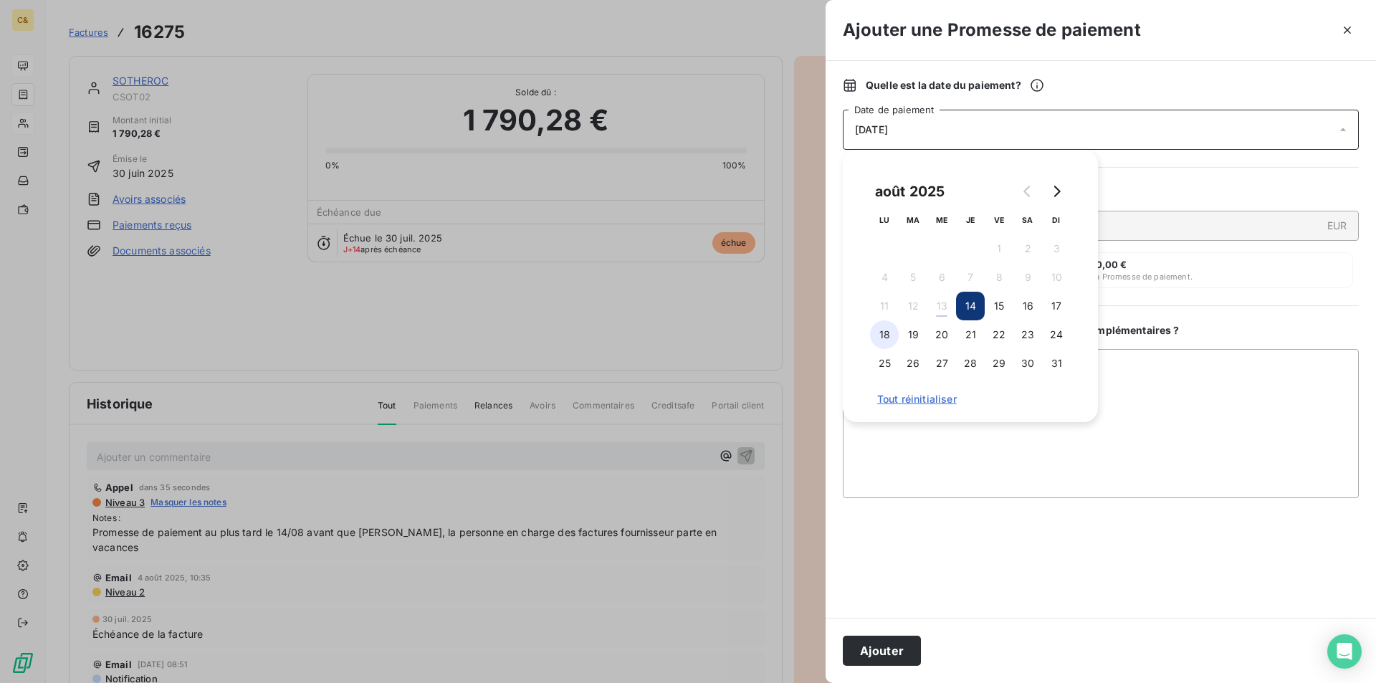
click at [883, 331] on button "18" at bounding box center [884, 334] width 29 height 29
click at [928, 466] on textarea "Ajouter un commentaire ( facultatif )" at bounding box center [1100, 423] width 516 height 149
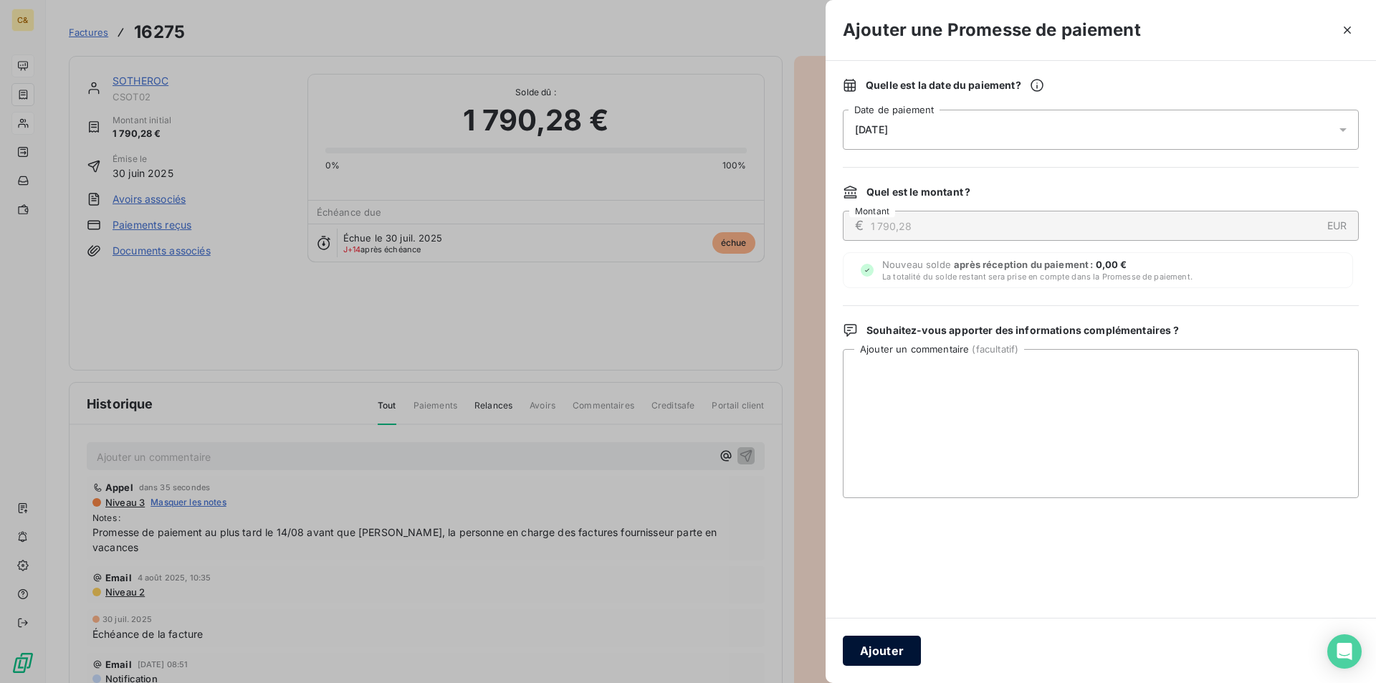
click at [884, 653] on button "Ajouter" at bounding box center [881, 650] width 78 height 30
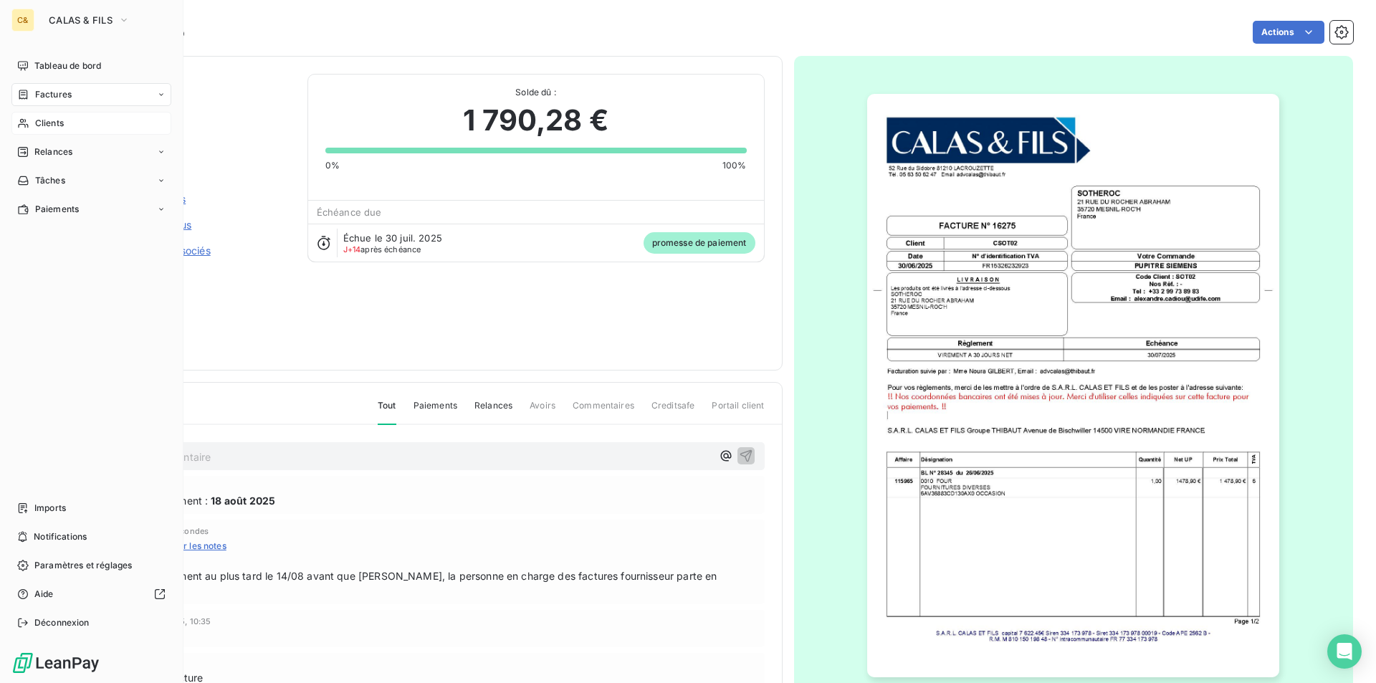
drag, startPoint x: 53, startPoint y: 65, endPoint x: 61, endPoint y: 90, distance: 26.3
click at [53, 65] on span "Tableau de bord" at bounding box center [67, 65] width 67 height 13
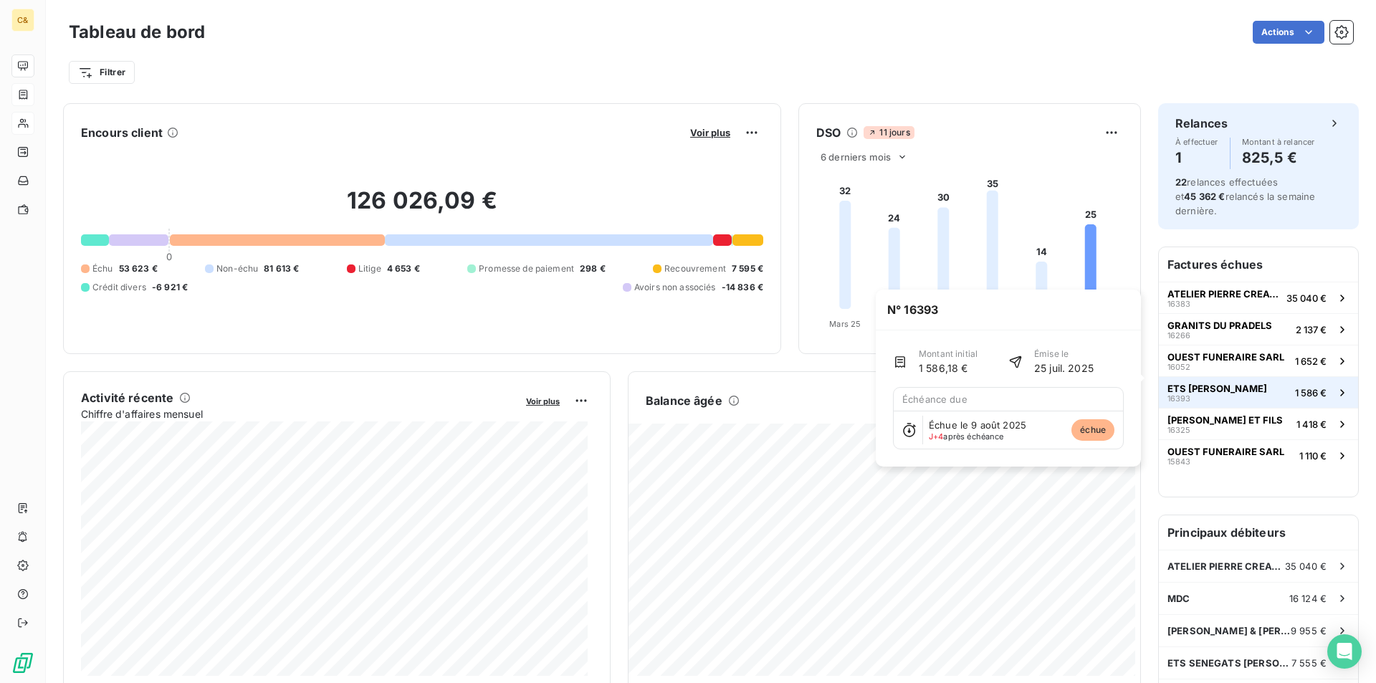
click at [1199, 383] on span "ETS [PERSON_NAME]" at bounding box center [1217, 388] width 100 height 11
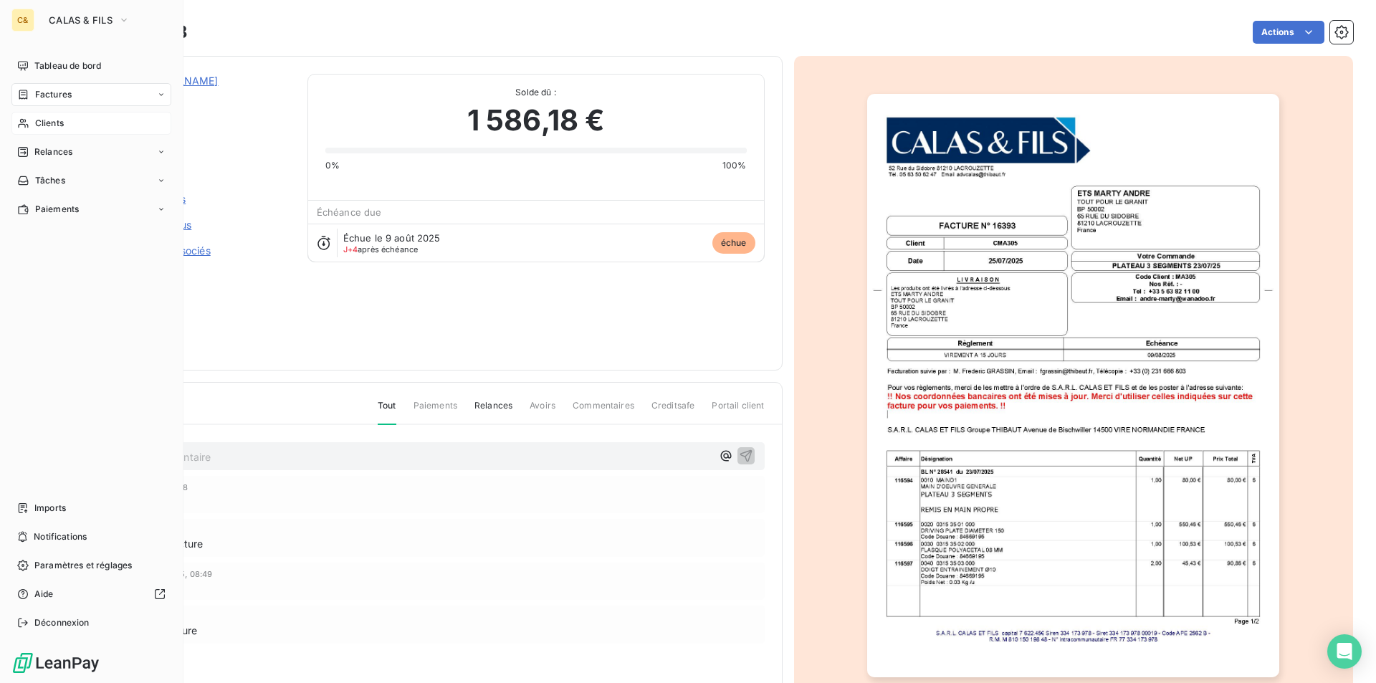
drag, startPoint x: 48, startPoint y: 71, endPoint x: 117, endPoint y: 89, distance: 71.1
click at [48, 71] on span "Tableau de bord" at bounding box center [67, 65] width 67 height 13
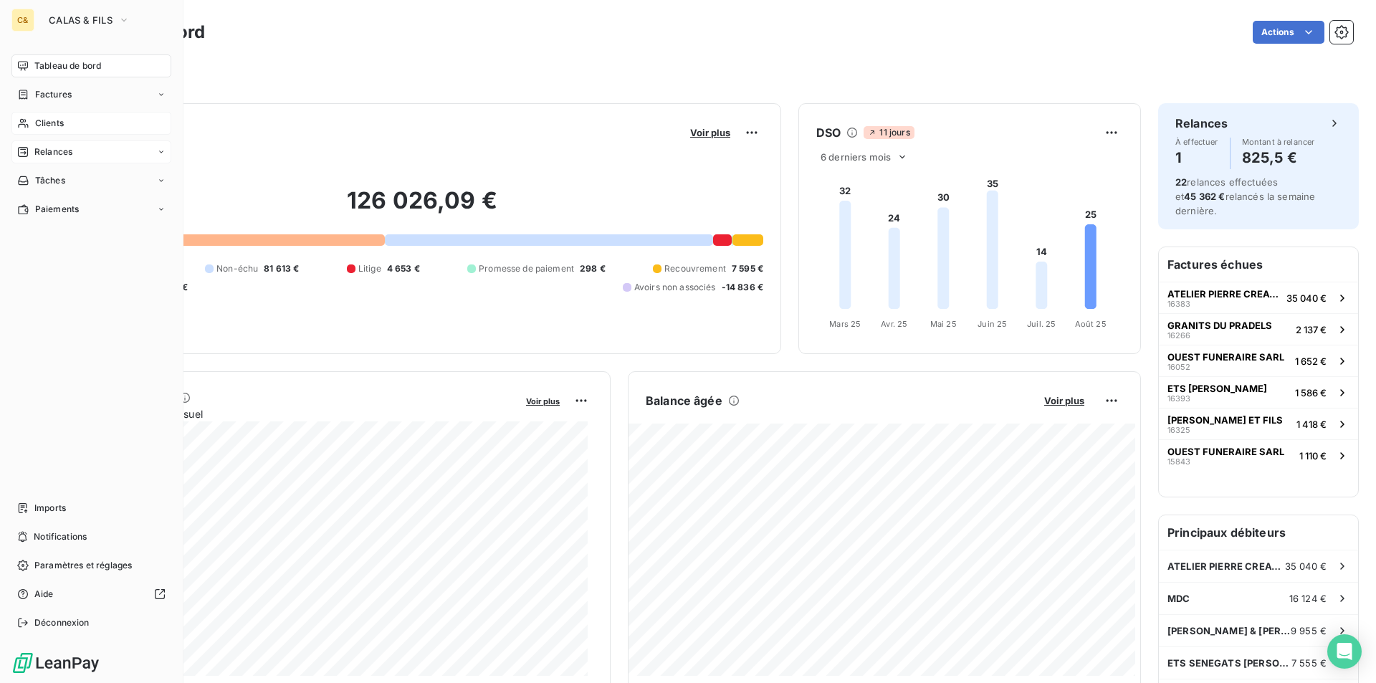
click at [54, 150] on span "Relances" at bounding box center [53, 151] width 38 height 13
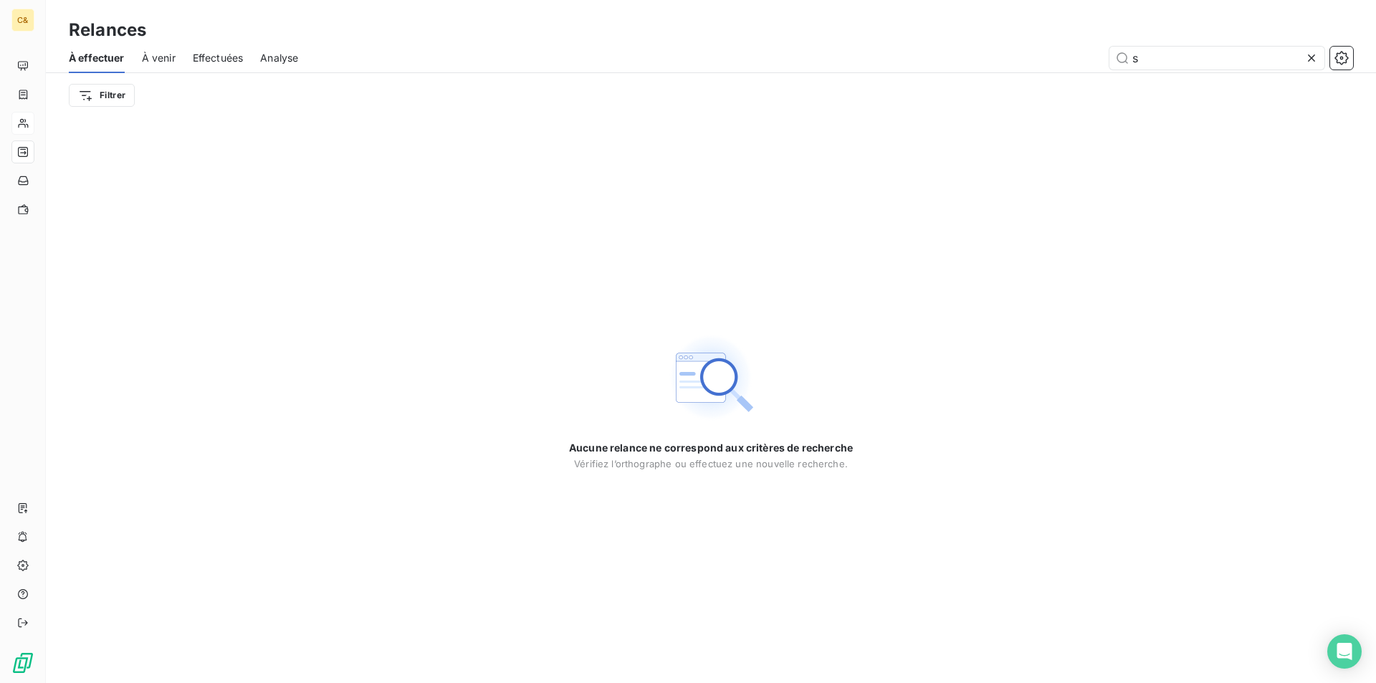
drag, startPoint x: 165, startPoint y: 64, endPoint x: 174, endPoint y: 59, distance: 10.3
click at [165, 64] on span "À venir" at bounding box center [159, 58] width 34 height 14
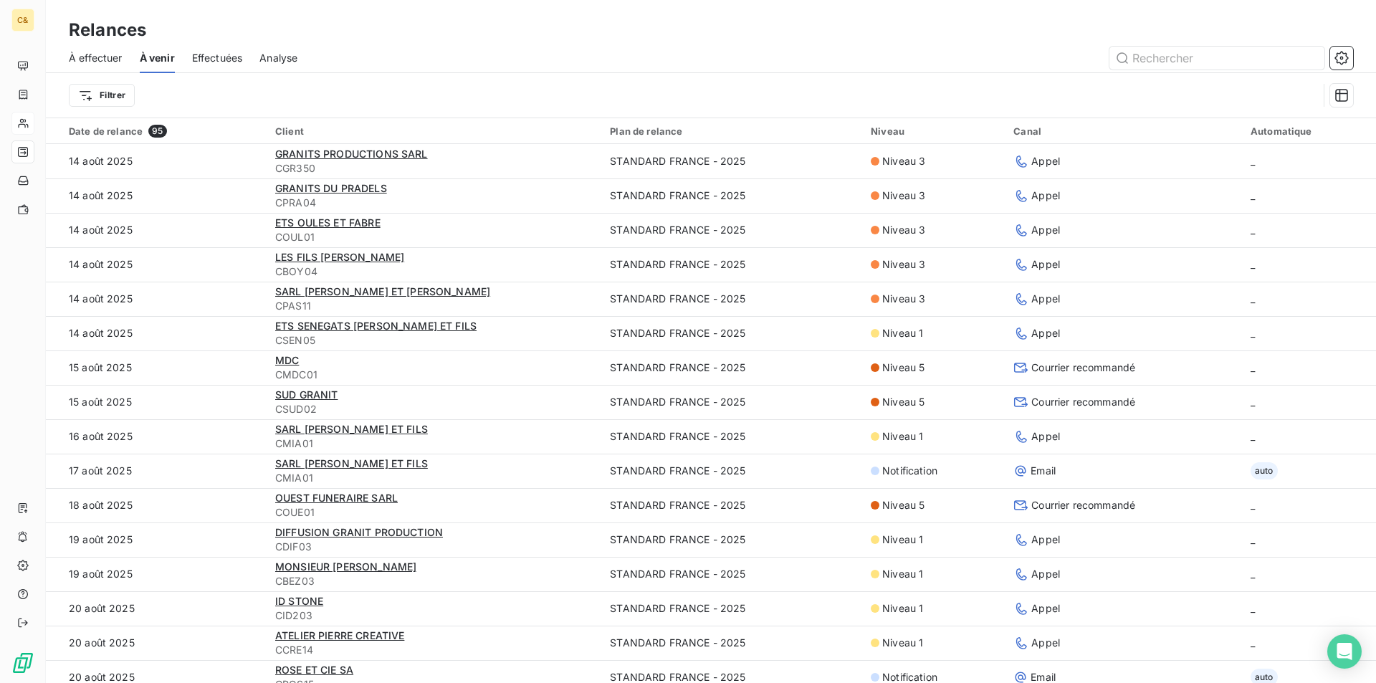
click at [98, 56] on span "À effectuer" at bounding box center [96, 58] width 54 height 14
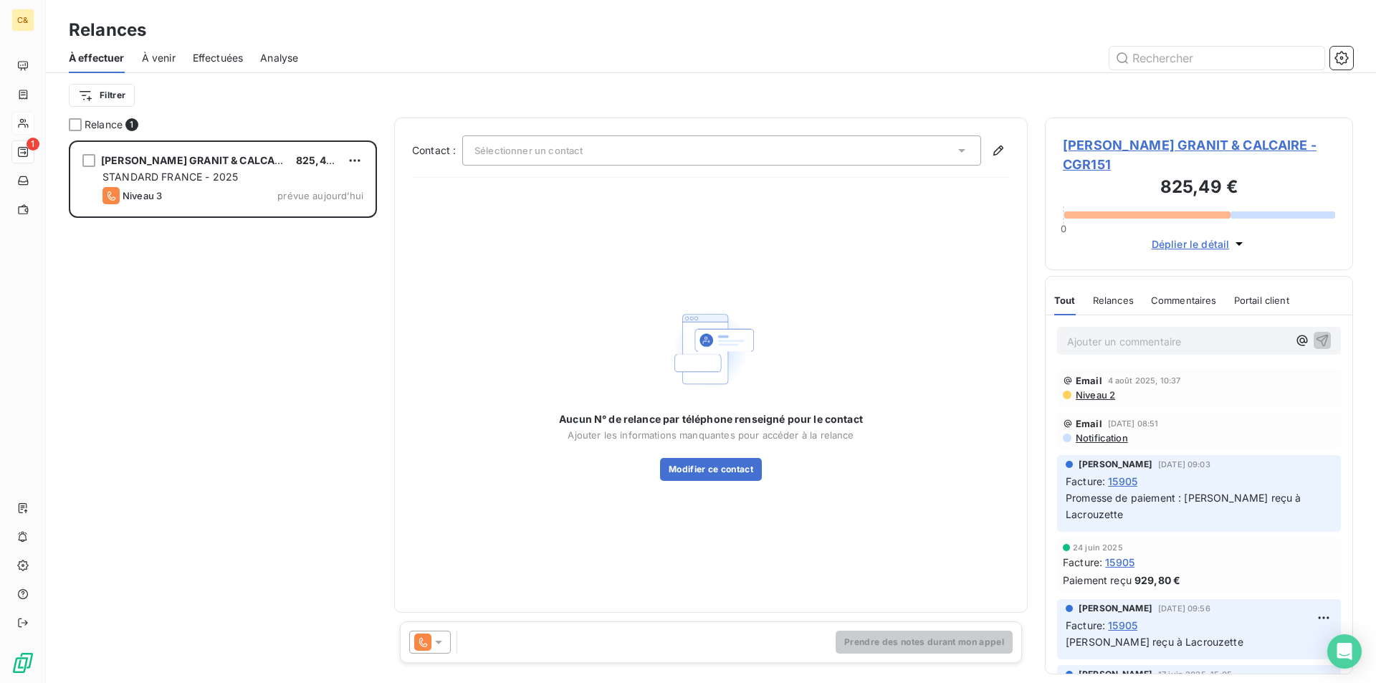
scroll to position [532, 297]
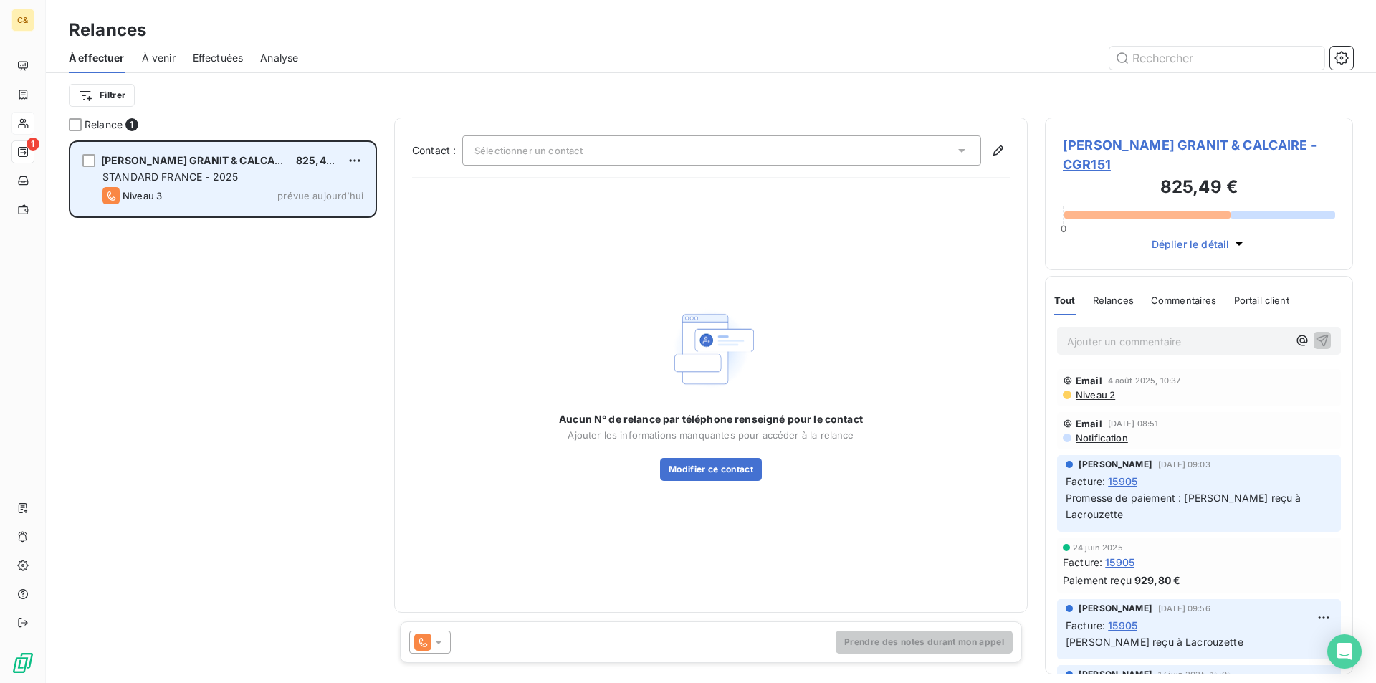
click at [206, 186] on div "[PERSON_NAME] GRANIT & CALCAIRE 825,49 € STANDARD FRANCE - 2025 Niveau 3 prévue…" at bounding box center [223, 179] width 304 height 73
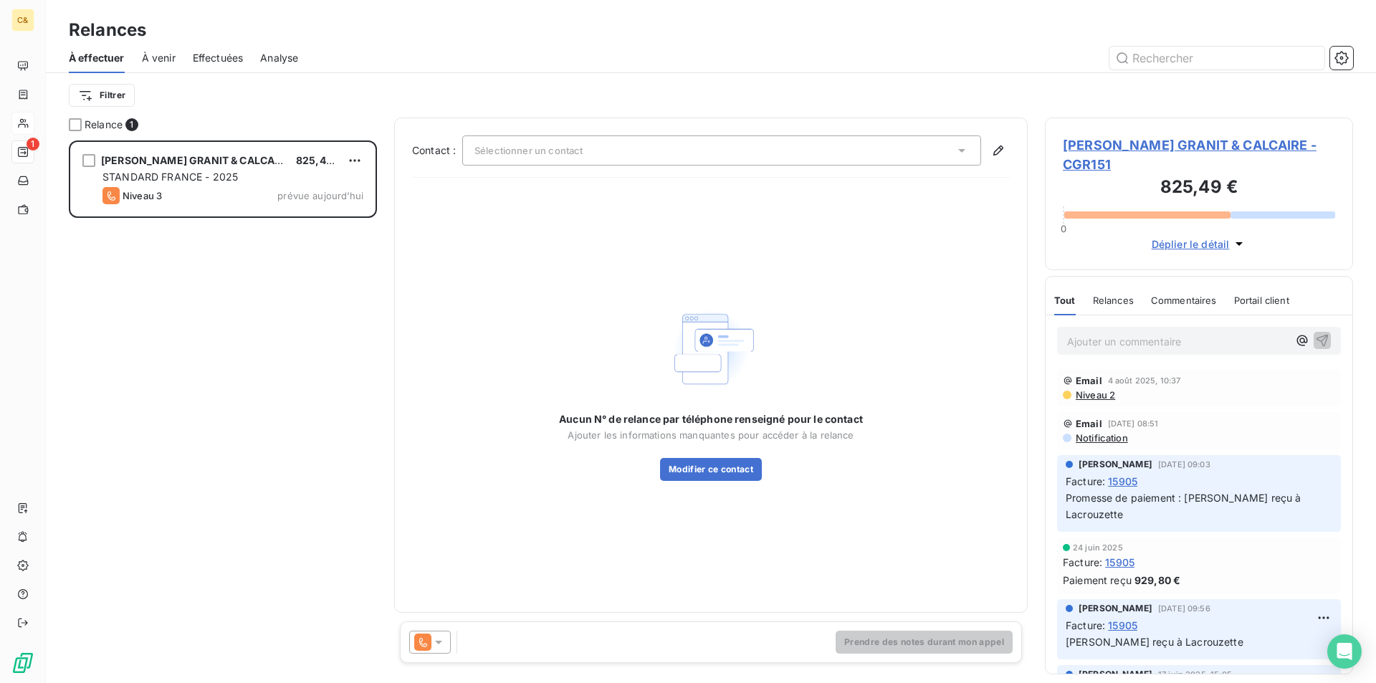
click at [1166, 144] on span "[PERSON_NAME] GRANIT & CALCAIRE - CGR151" at bounding box center [1198, 154] width 272 height 39
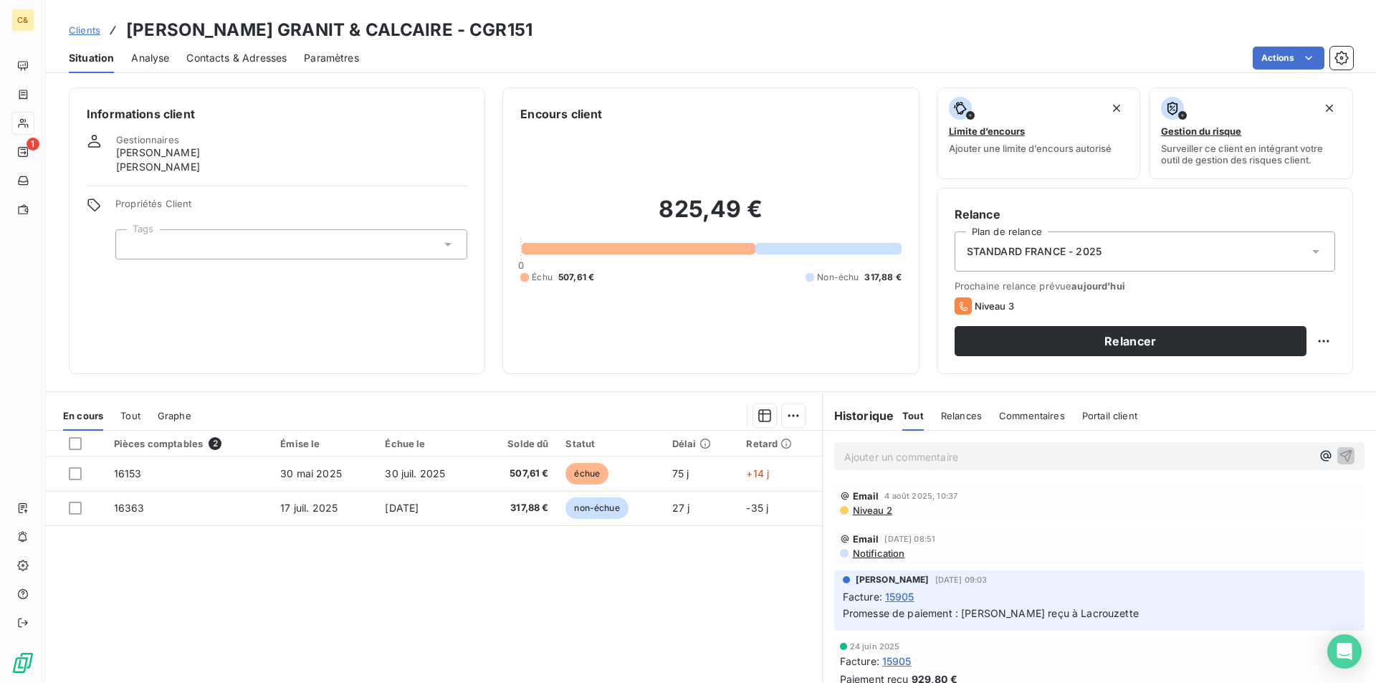
click at [267, 63] on span "Contacts & Adresses" at bounding box center [236, 58] width 100 height 14
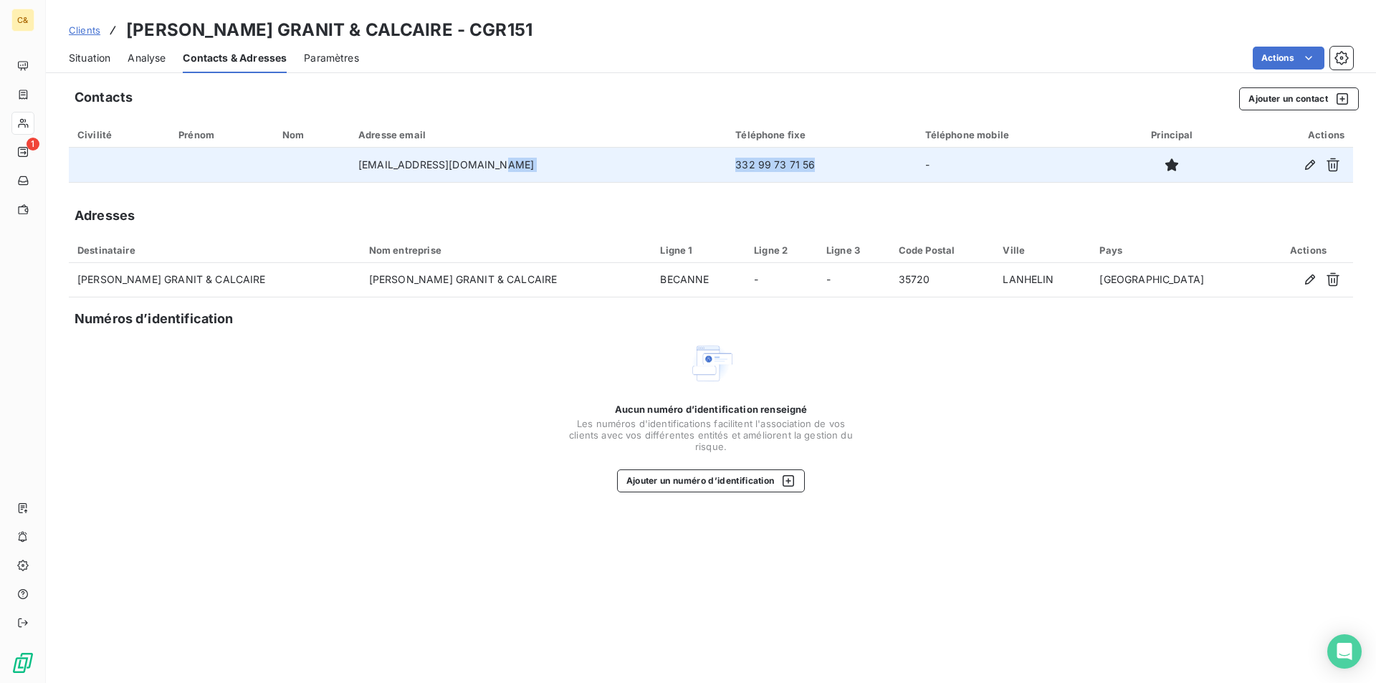
drag, startPoint x: 770, startPoint y: 158, endPoint x: 663, endPoint y: 172, distance: 108.3
click at [663, 172] on tr "[EMAIL_ADDRESS][DOMAIN_NAME] 332 99 73 71 56 -" at bounding box center [711, 165] width 1284 height 34
copy tr "332 99 73 71 56"
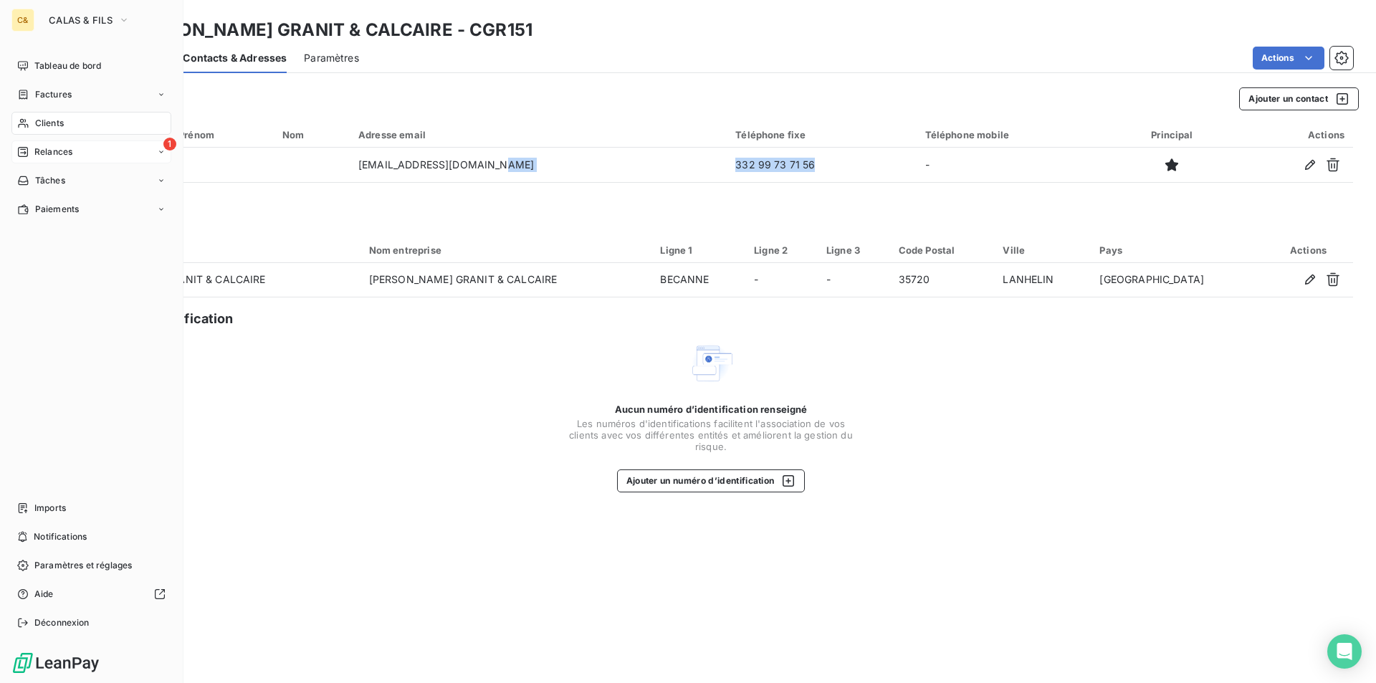
click at [59, 157] on span "Relances" at bounding box center [53, 151] width 38 height 13
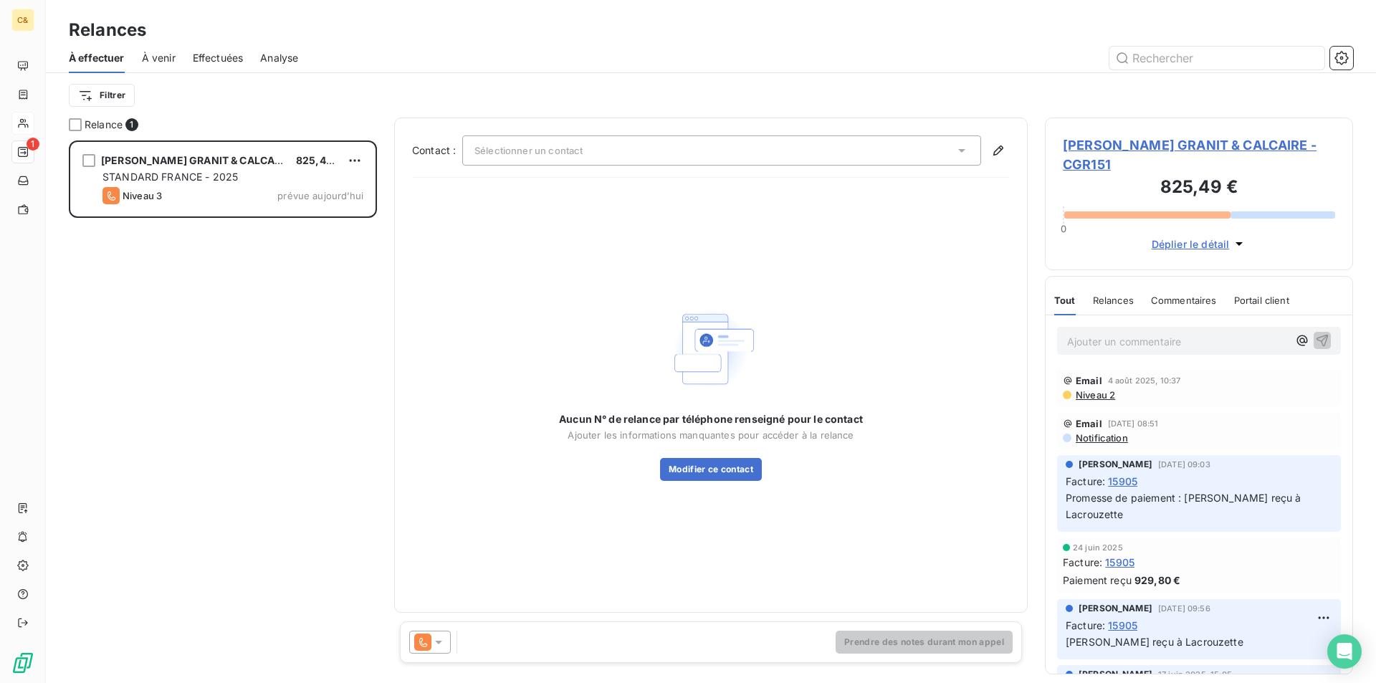
scroll to position [532, 297]
click at [442, 642] on icon at bounding box center [438, 642] width 14 height 14
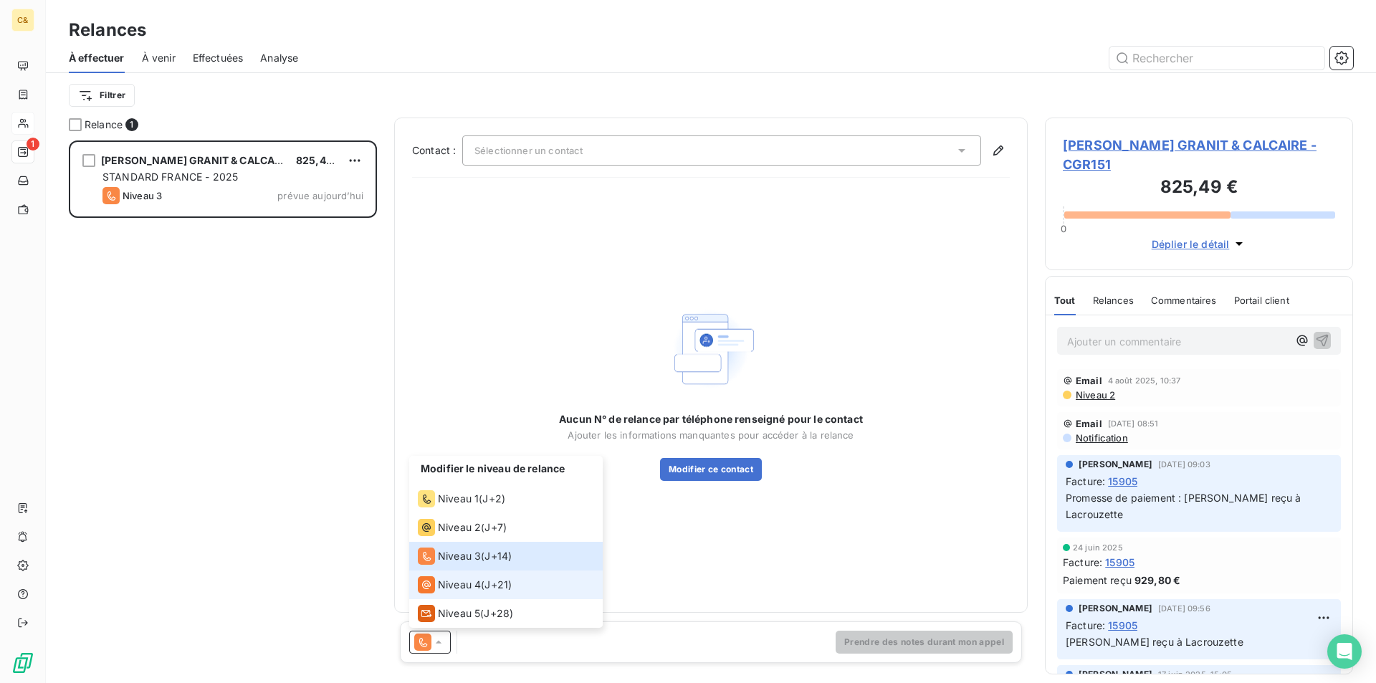
click at [459, 577] on span "Niveau 4" at bounding box center [459, 584] width 43 height 14
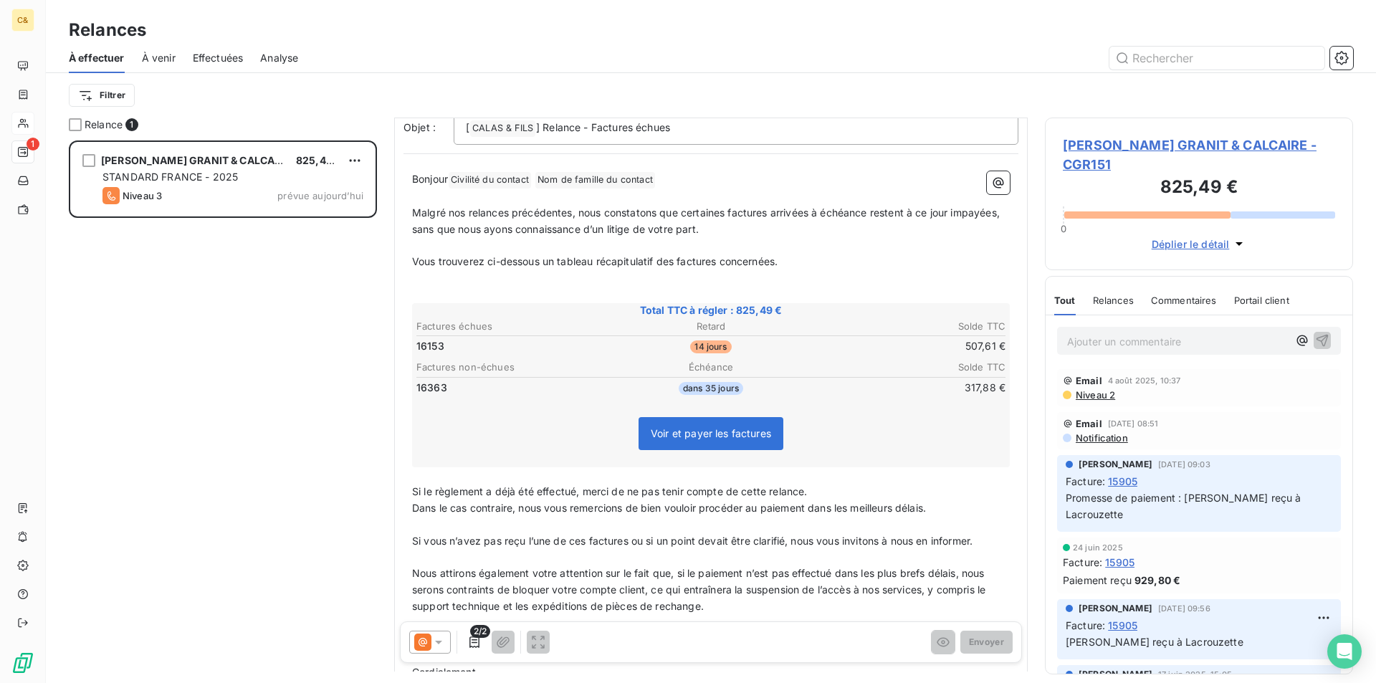
scroll to position [0, 0]
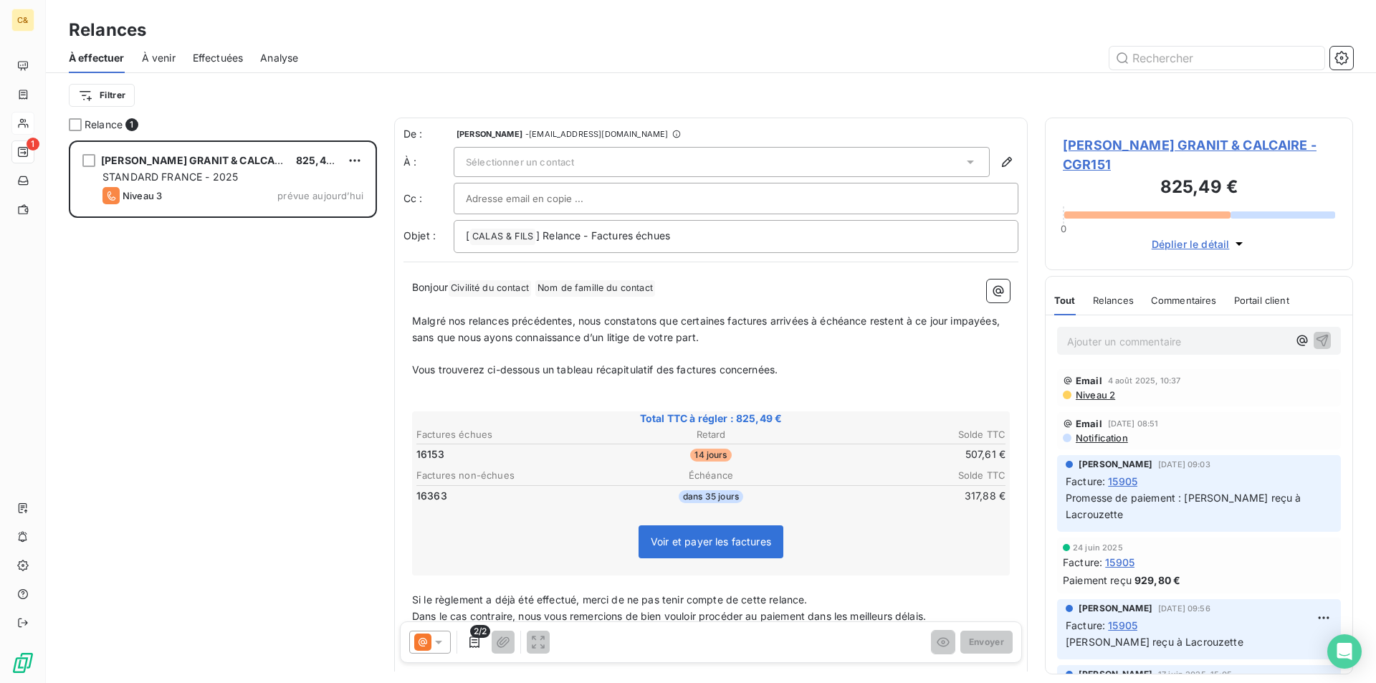
click at [1119, 146] on span "[PERSON_NAME] GRANIT & CALCAIRE - CGR151" at bounding box center [1198, 154] width 272 height 39
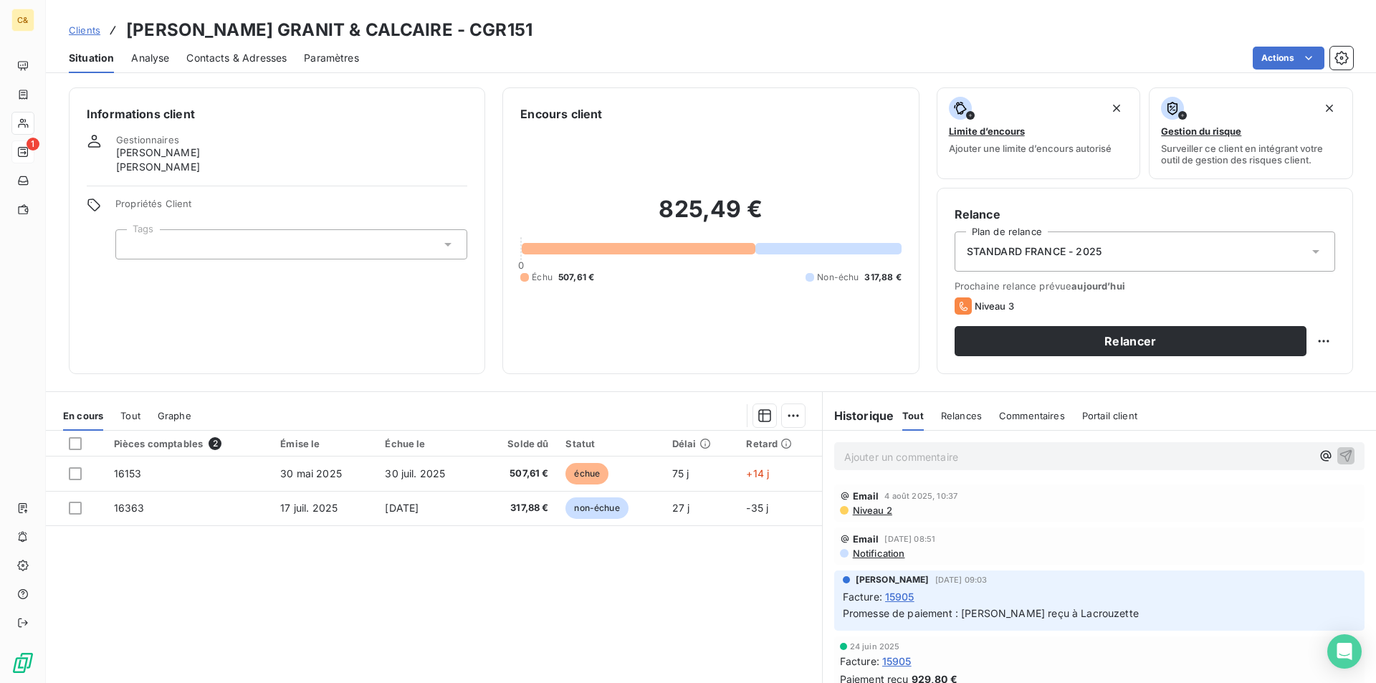
click at [248, 59] on span "Contacts & Adresses" at bounding box center [236, 58] width 100 height 14
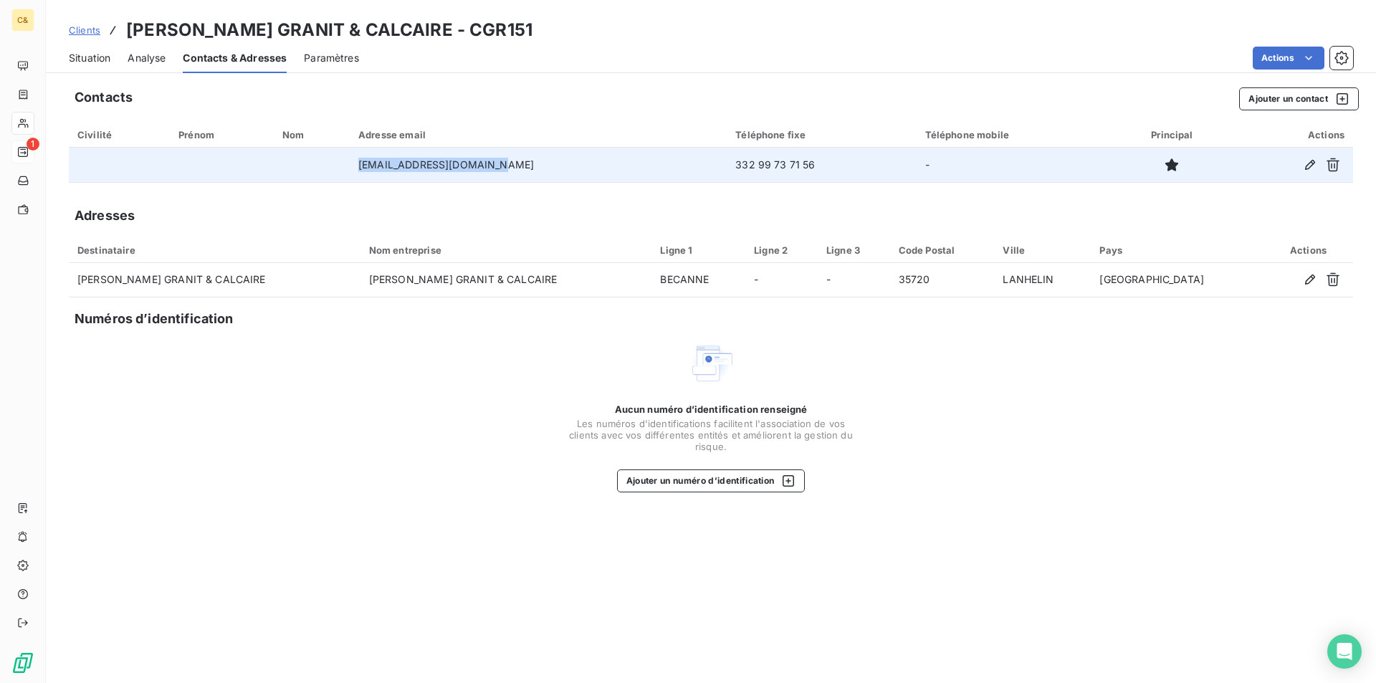
drag, startPoint x: 509, startPoint y: 166, endPoint x: 373, endPoint y: 168, distance: 136.1
click at [375, 168] on td "[EMAIL_ADDRESS][DOMAIN_NAME]" at bounding box center [538, 165] width 377 height 34
copy td "[EMAIL_ADDRESS][DOMAIN_NAME]"
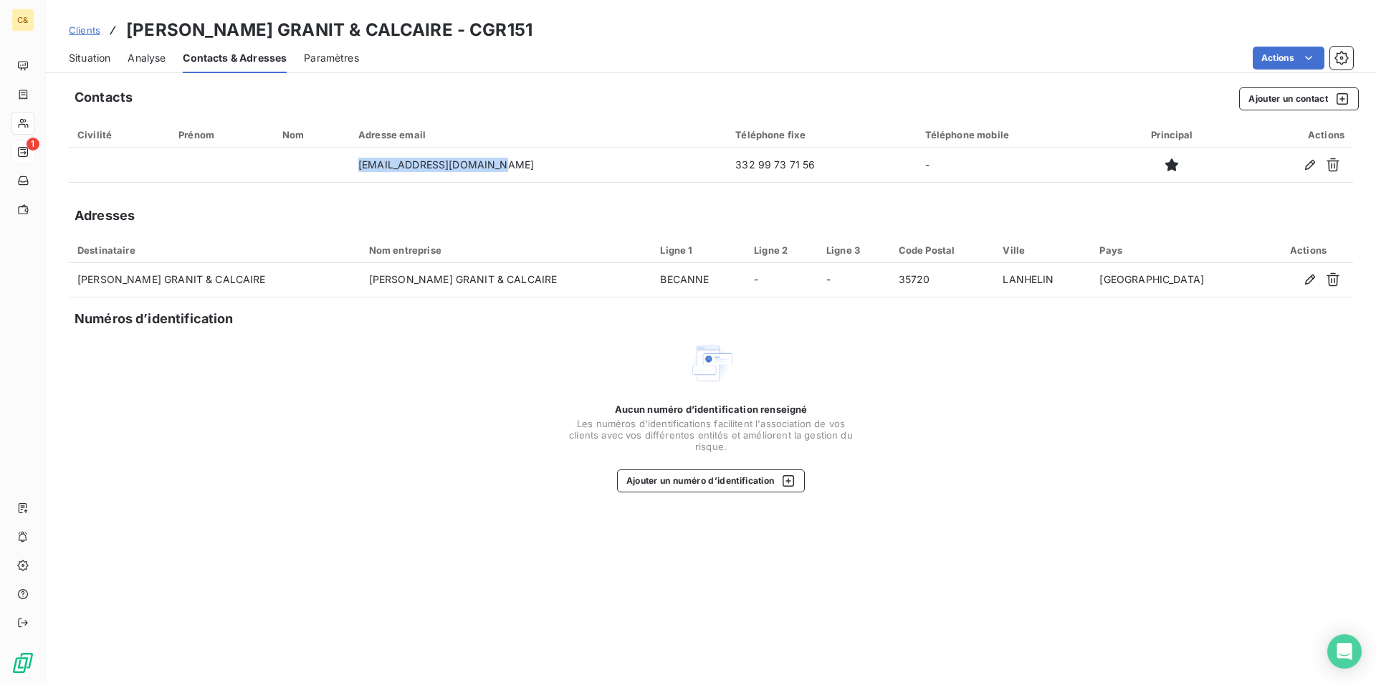
click at [97, 54] on span "Situation" at bounding box center [90, 58] width 42 height 14
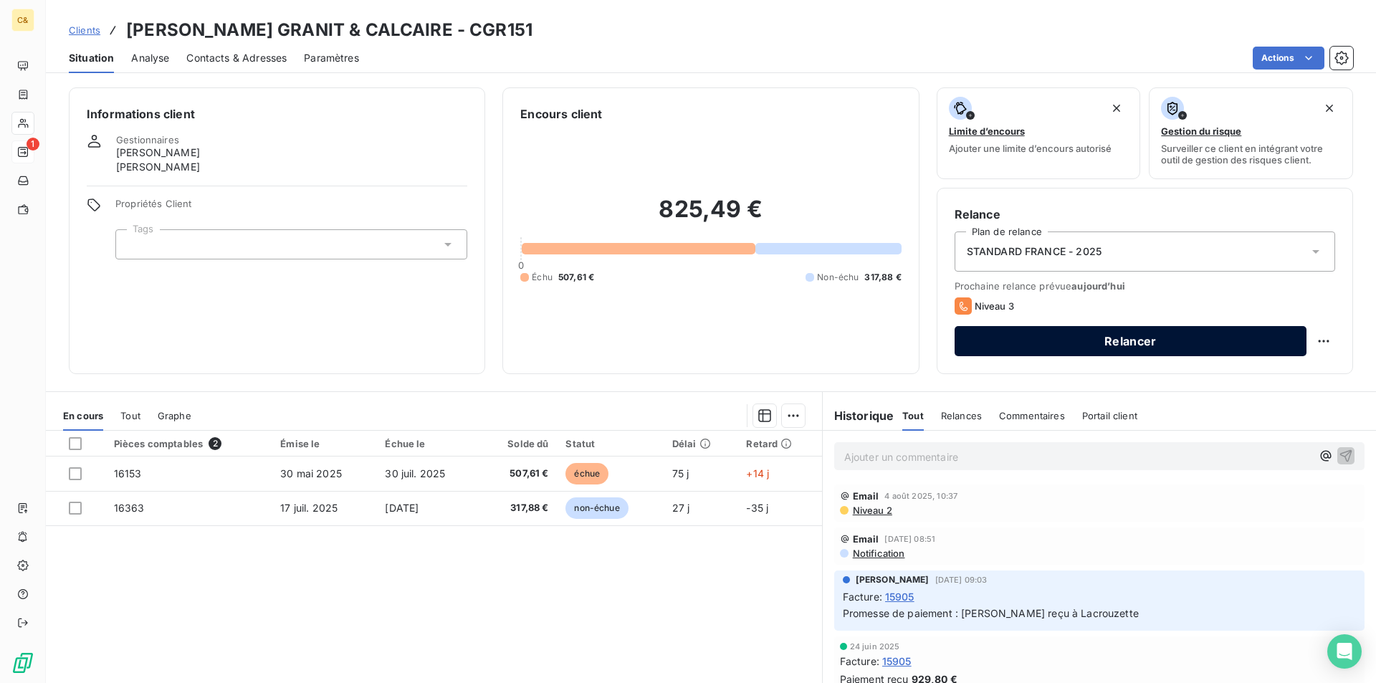
click at [1178, 355] on button "Relancer" at bounding box center [1130, 341] width 352 height 30
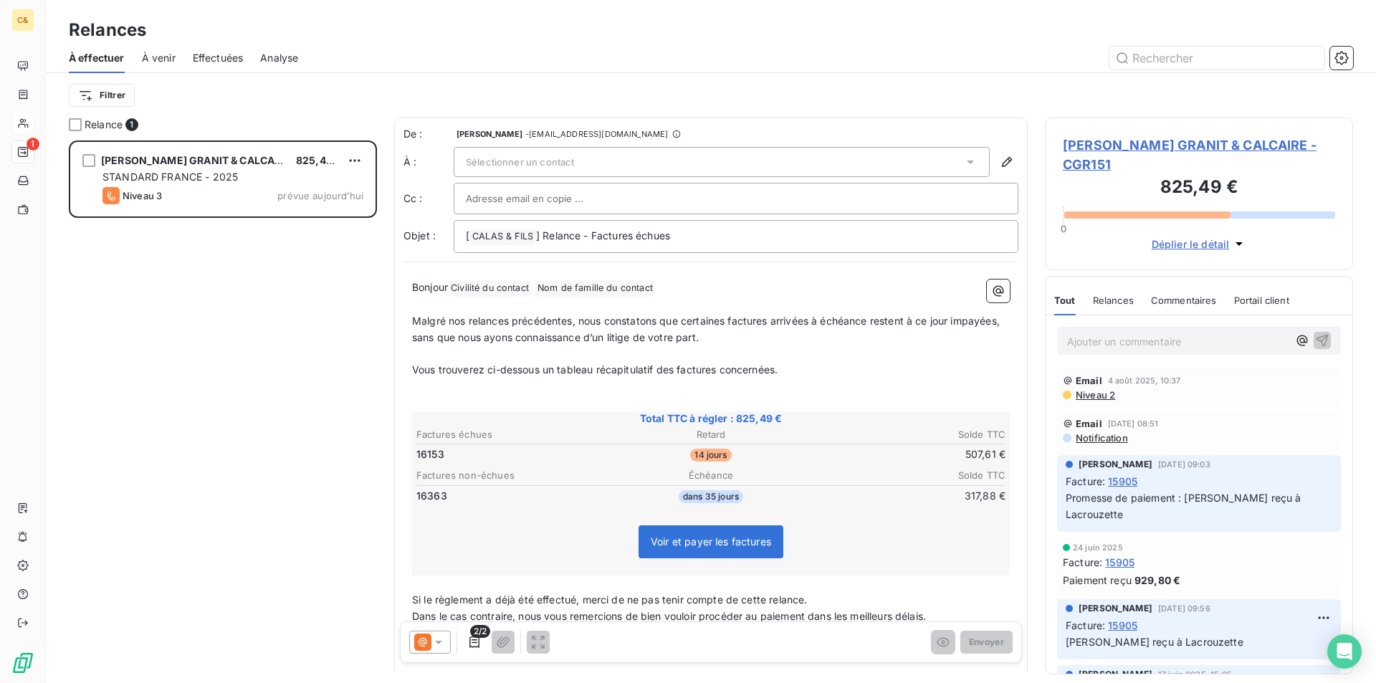
scroll to position [532, 297]
click at [522, 161] on span "Sélectionner un contact" at bounding box center [520, 161] width 108 height 11
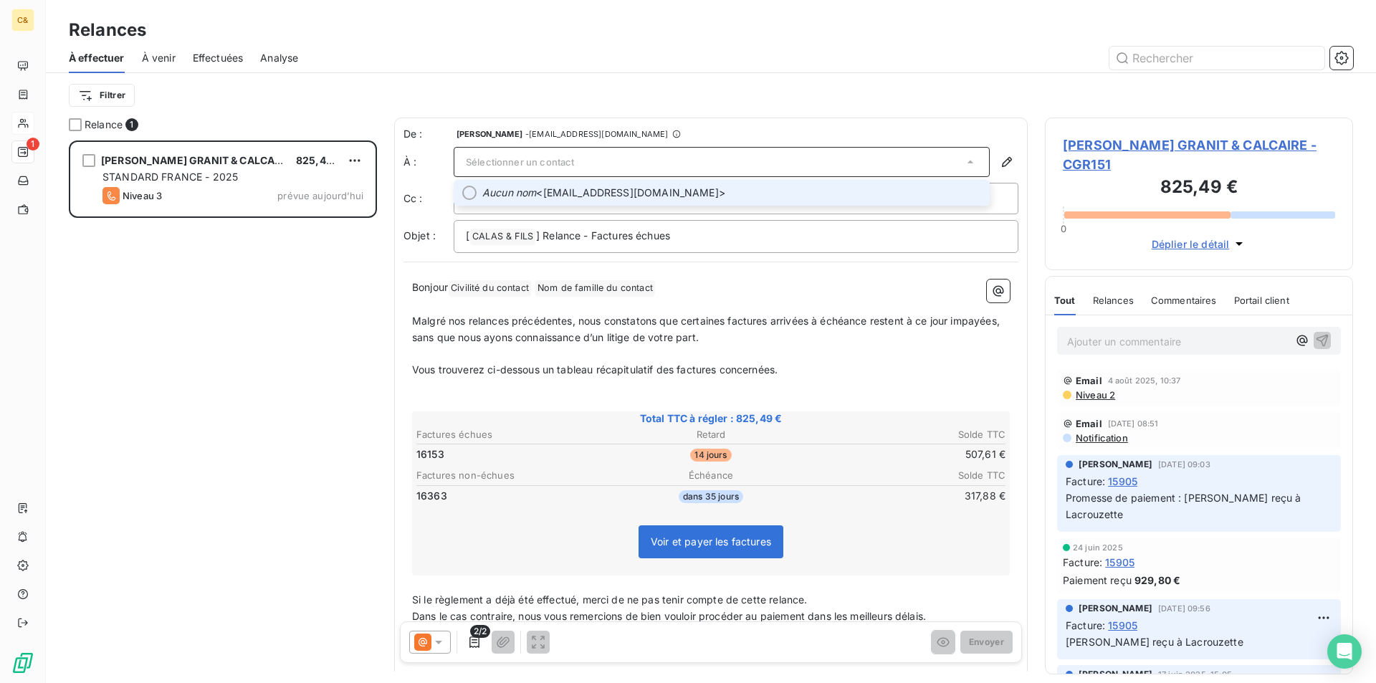
click at [584, 189] on span "Aucun nom <[EMAIL_ADDRESS][DOMAIN_NAME]>" at bounding box center [731, 193] width 499 height 14
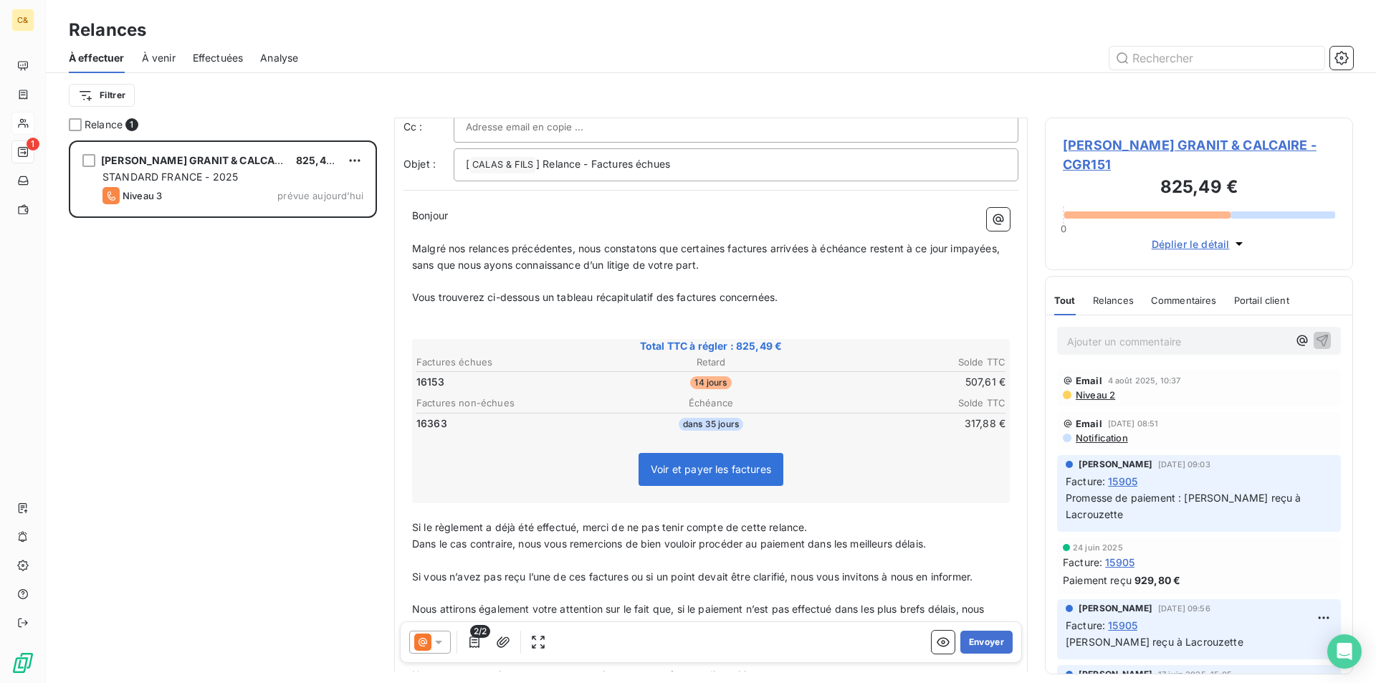
scroll to position [323, 0]
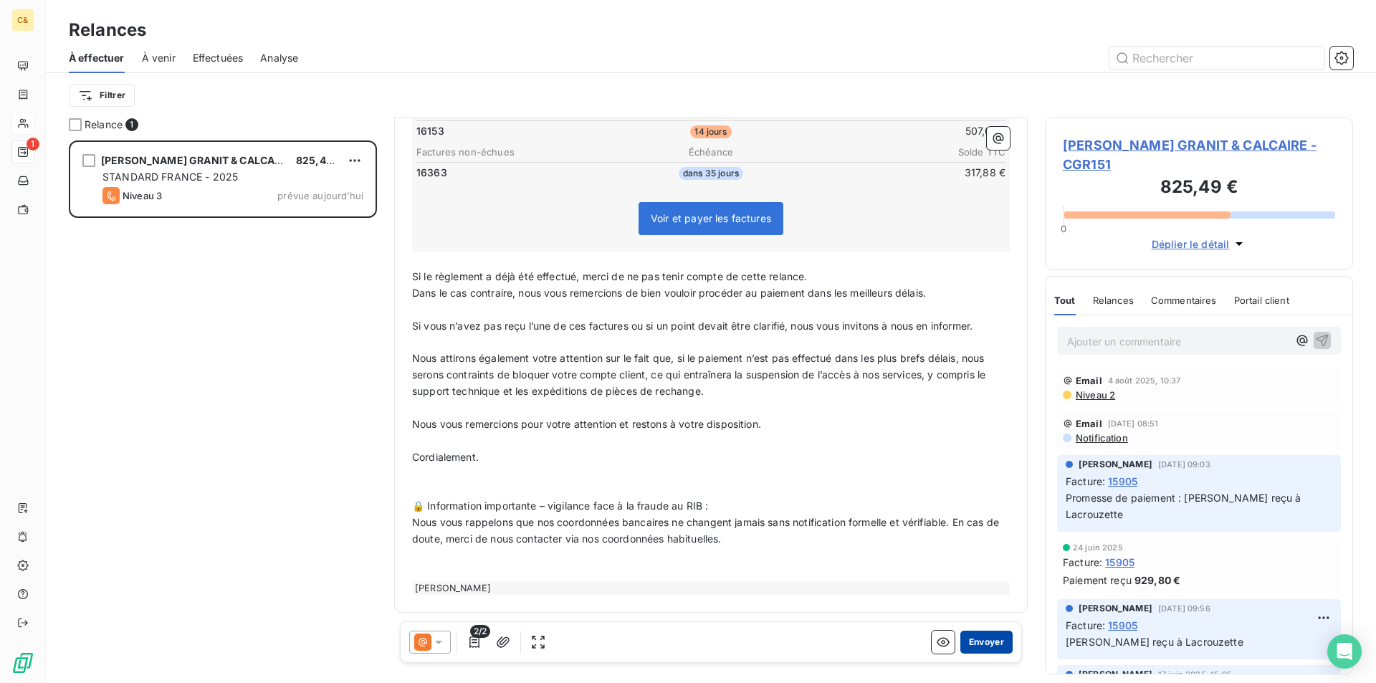
click at [966, 640] on button "Envoyer" at bounding box center [986, 641] width 52 height 23
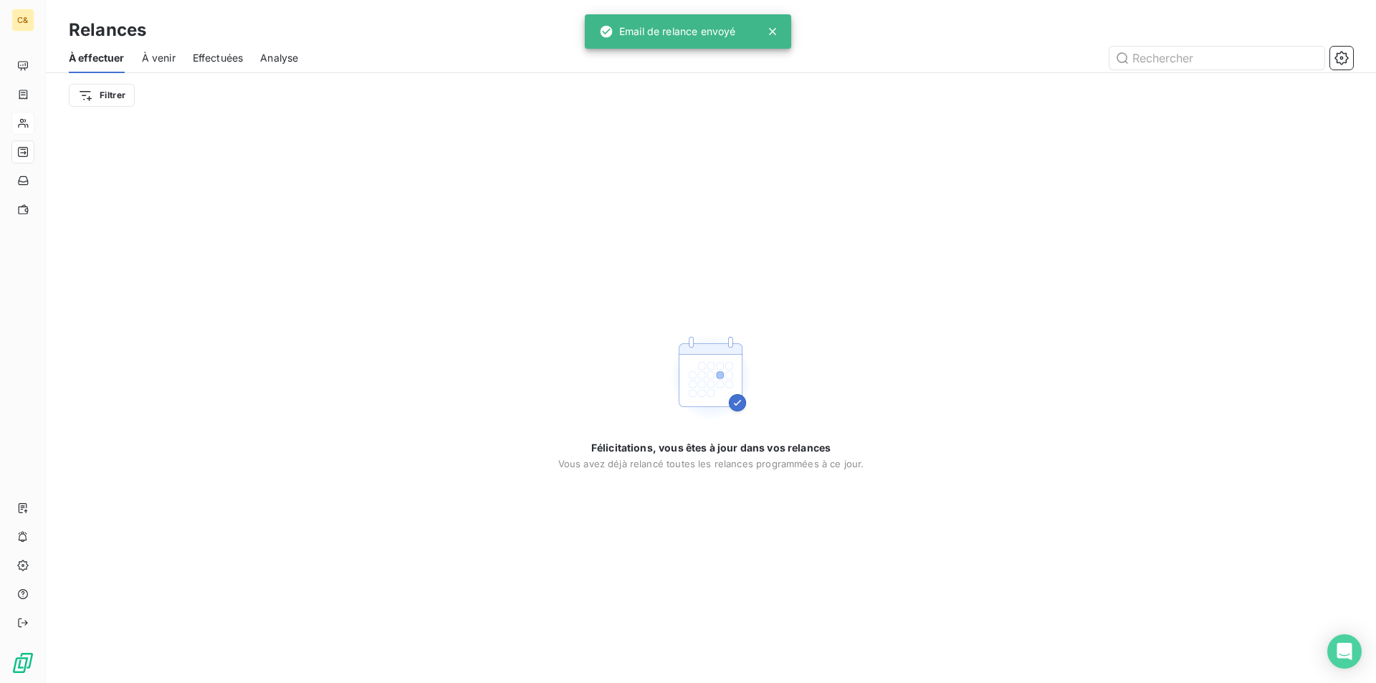
click at [571, 239] on div "Félicitations, vous êtes à jour dans vos relances Vous avez déjà relancé toutes…" at bounding box center [711, 399] width 1330 height 565
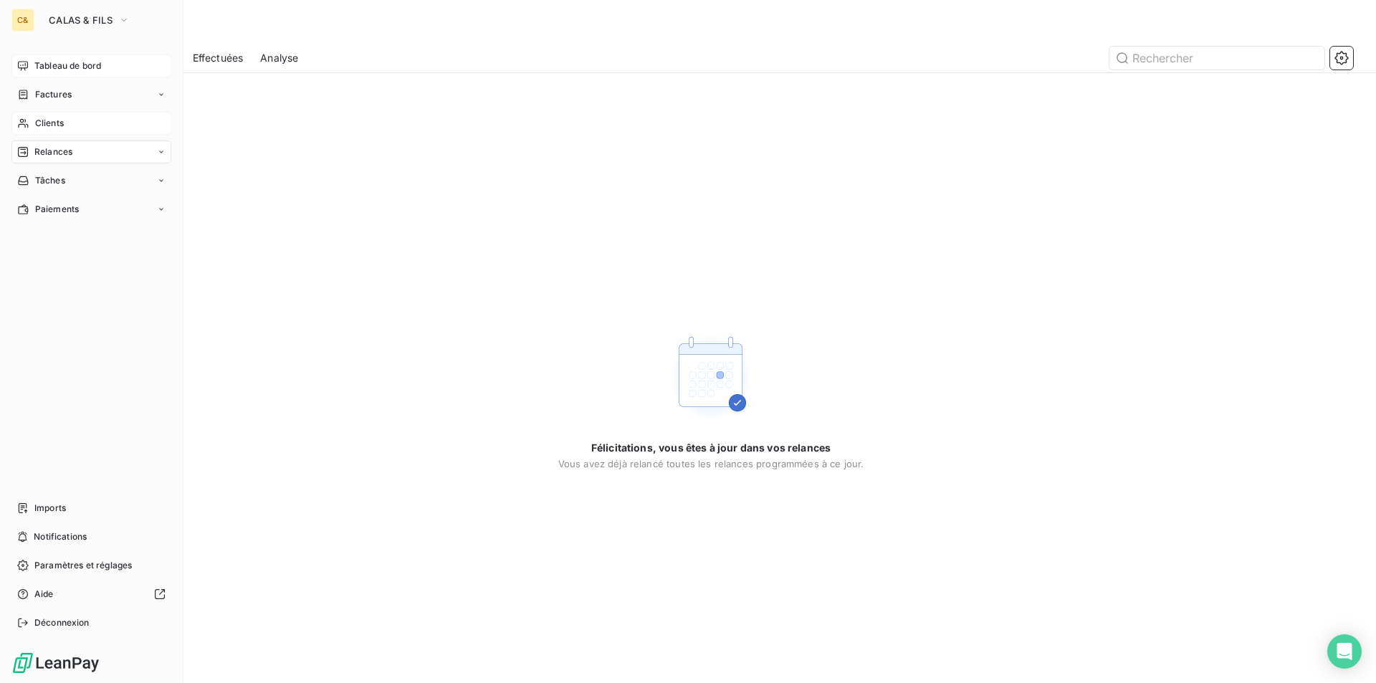
click at [51, 72] on span "Tableau de bord" at bounding box center [67, 65] width 67 height 13
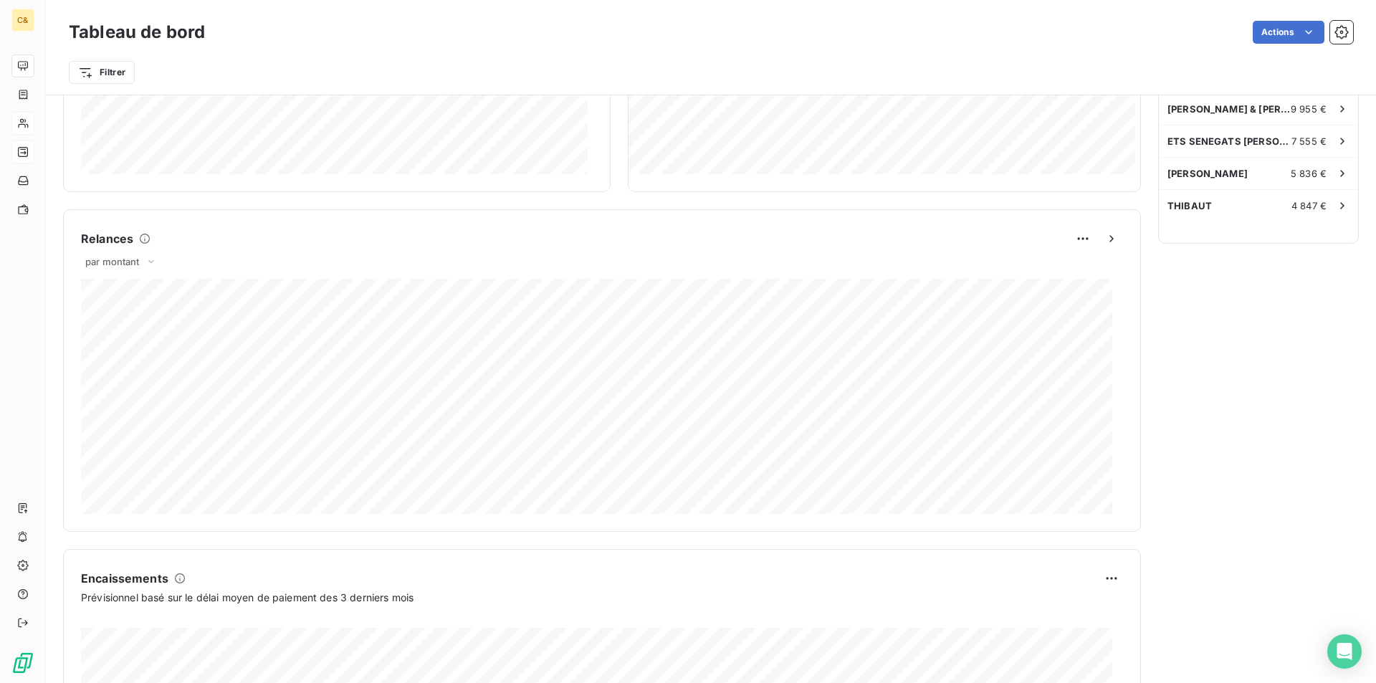
scroll to position [714, 0]
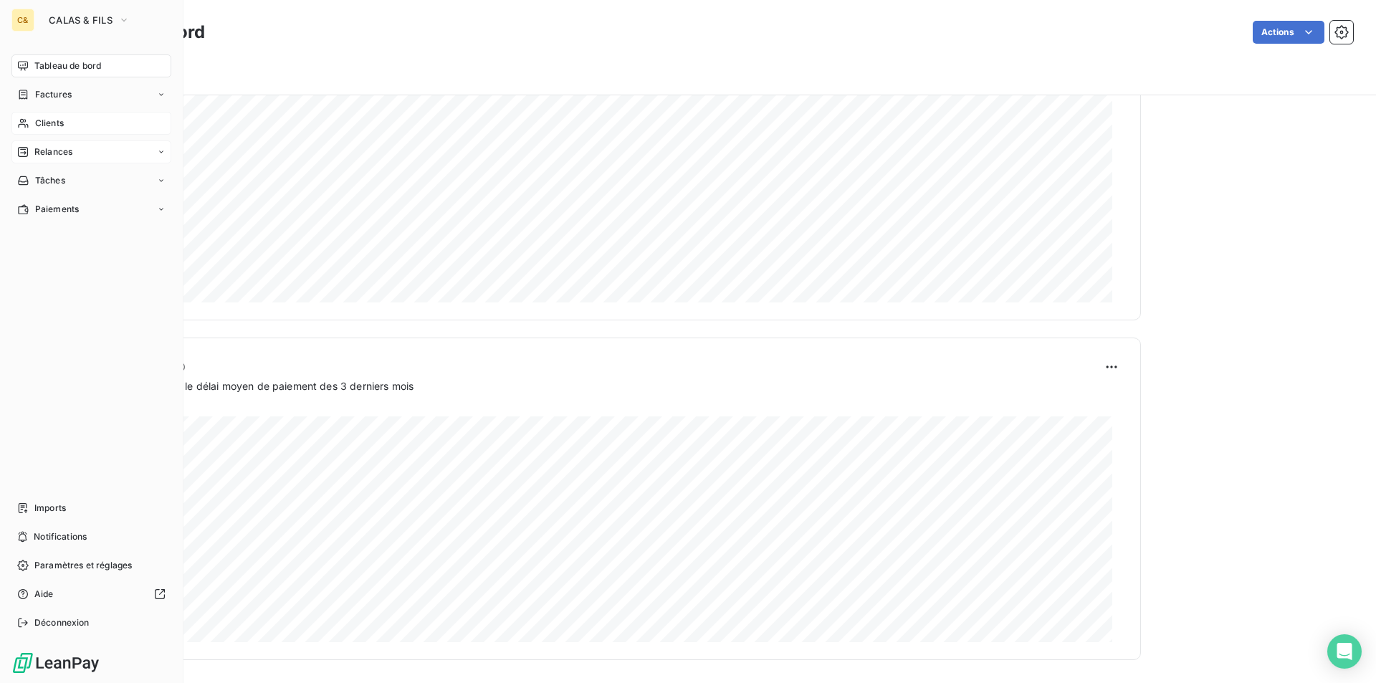
click at [55, 72] on span "Tableau de bord" at bounding box center [67, 65] width 67 height 13
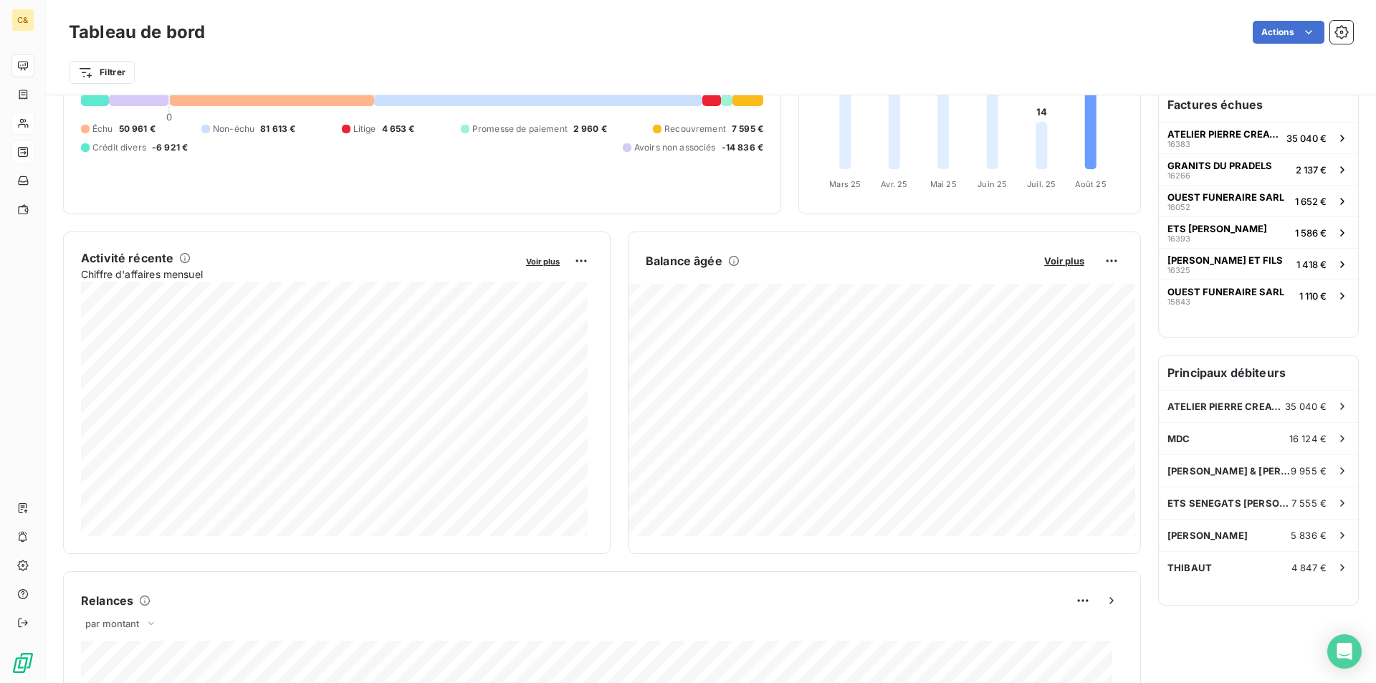
scroll to position [0, 0]
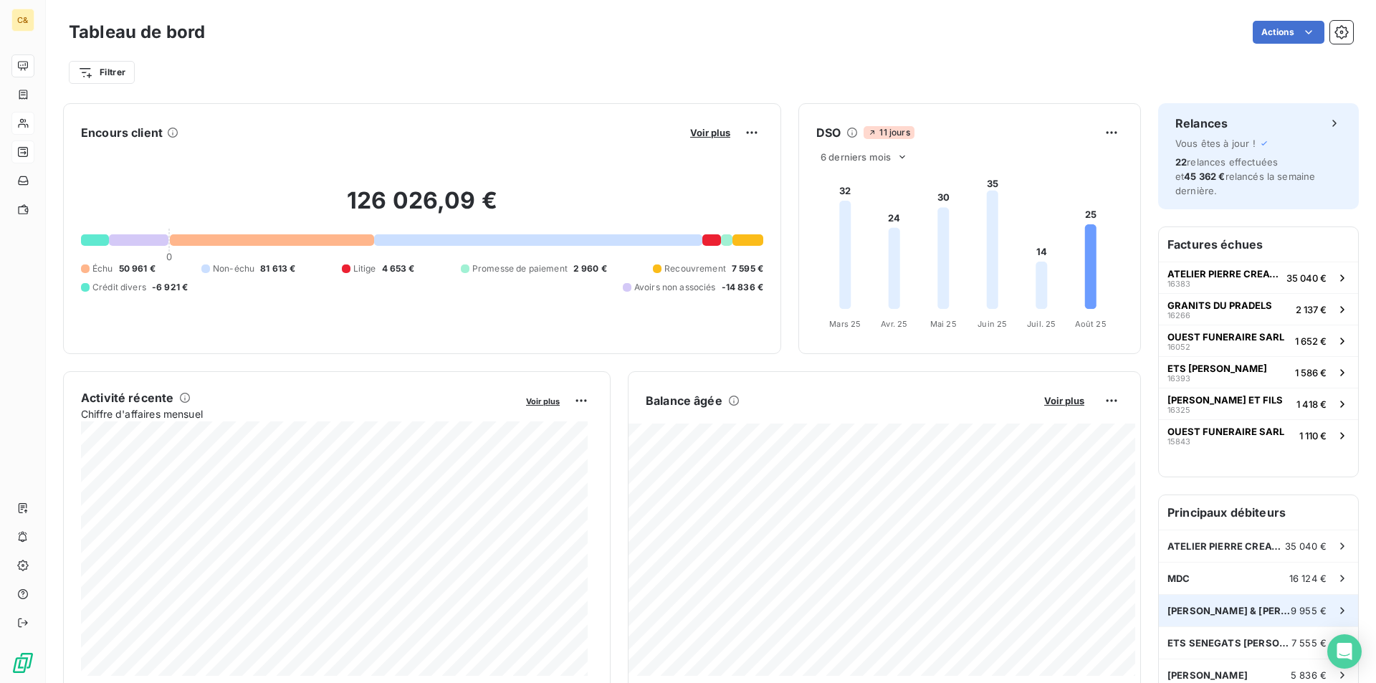
click at [1204, 605] on span "[PERSON_NAME] & [PERSON_NAME]" at bounding box center [1228, 610] width 123 height 11
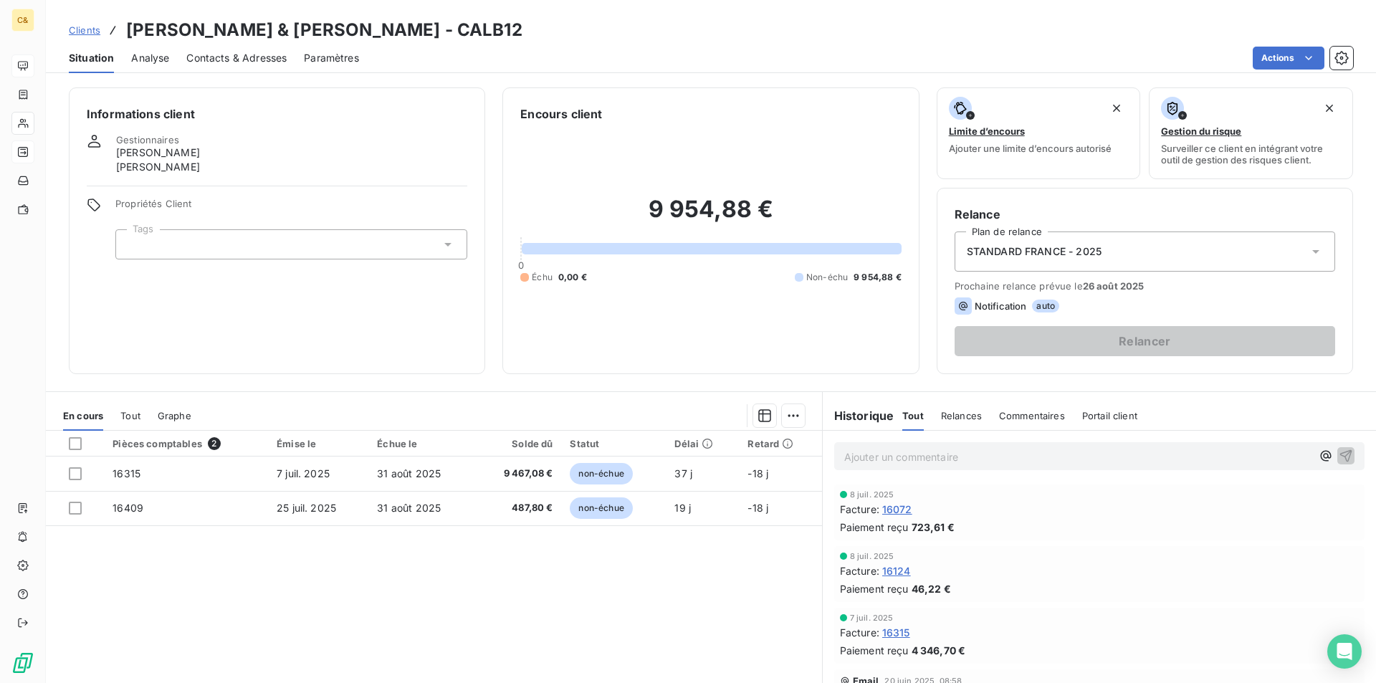
drag, startPoint x: 648, startPoint y: 296, endPoint x: 618, endPoint y: 323, distance: 40.0
click at [648, 296] on div "9 954,88 € 0 Échu 0,00 € Non-échu 9 954,88 €" at bounding box center [710, 240] width 380 height 234
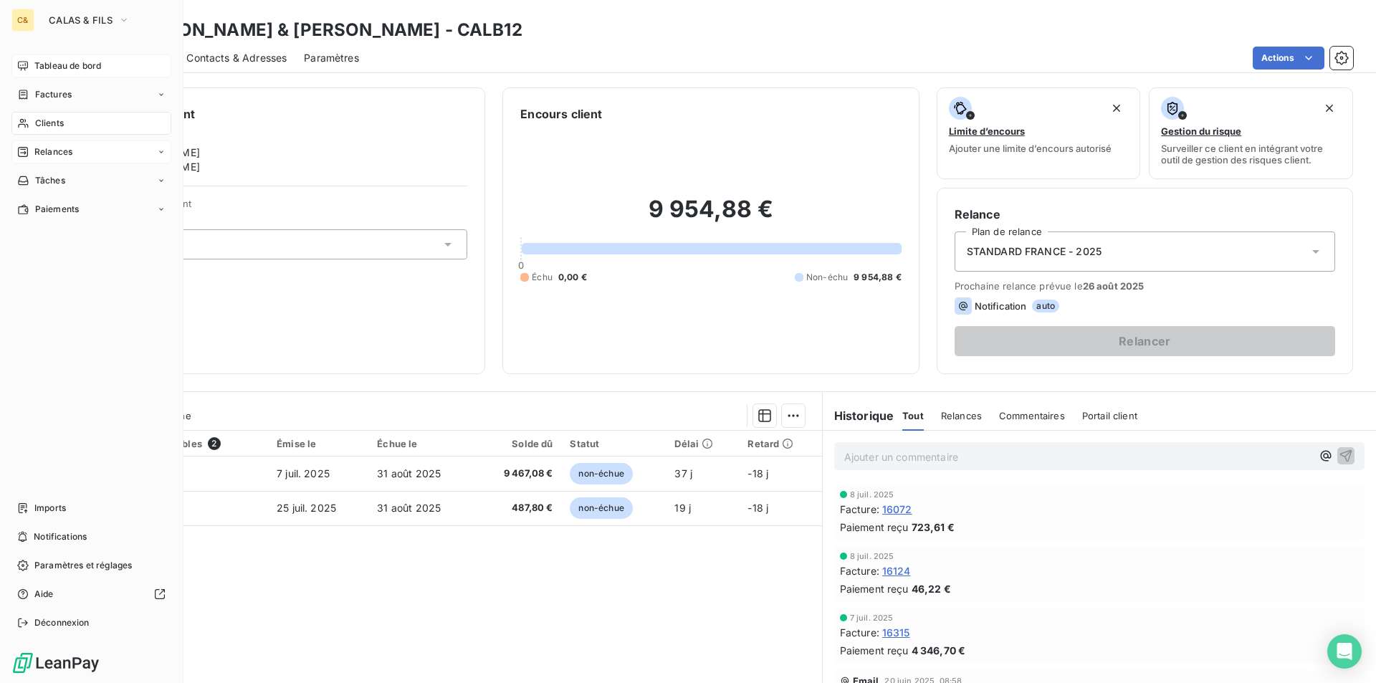
click at [45, 95] on span "Factures" at bounding box center [53, 94] width 37 height 13
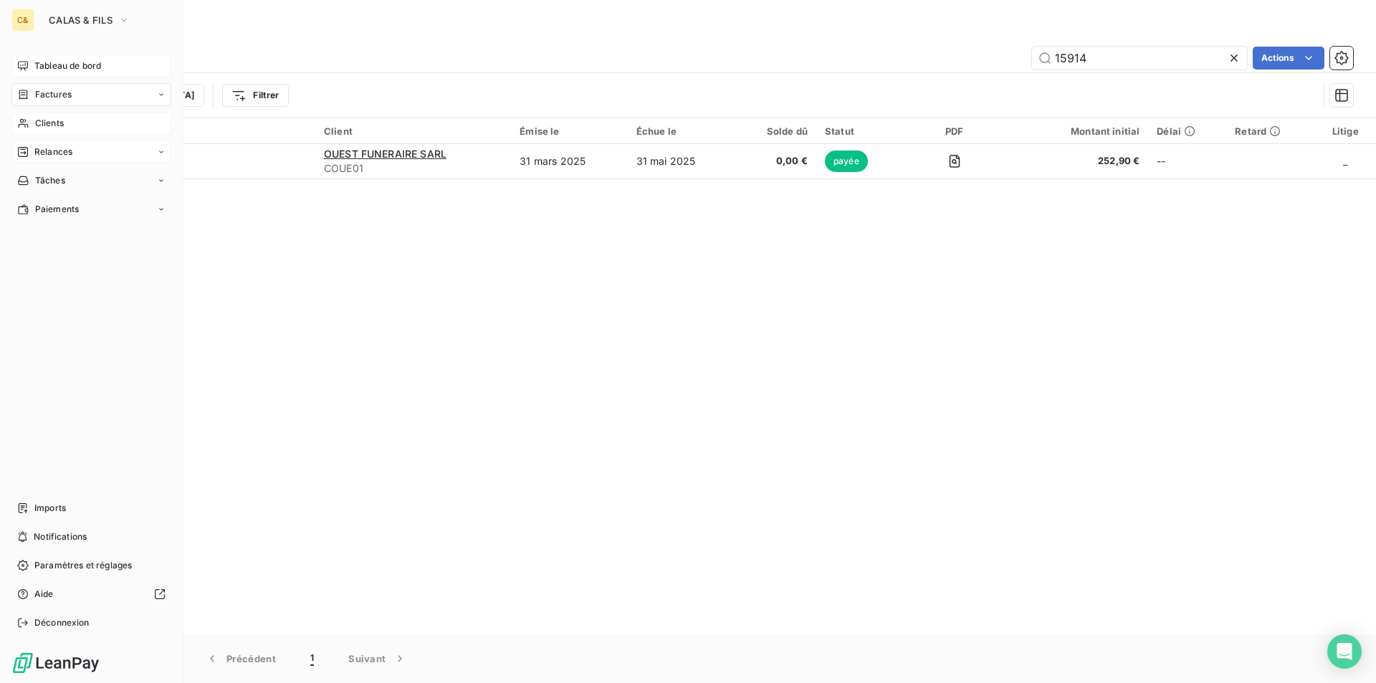
click at [59, 69] on span "Tableau de bord" at bounding box center [67, 65] width 67 height 13
